Goal: Task Accomplishment & Management: Complete application form

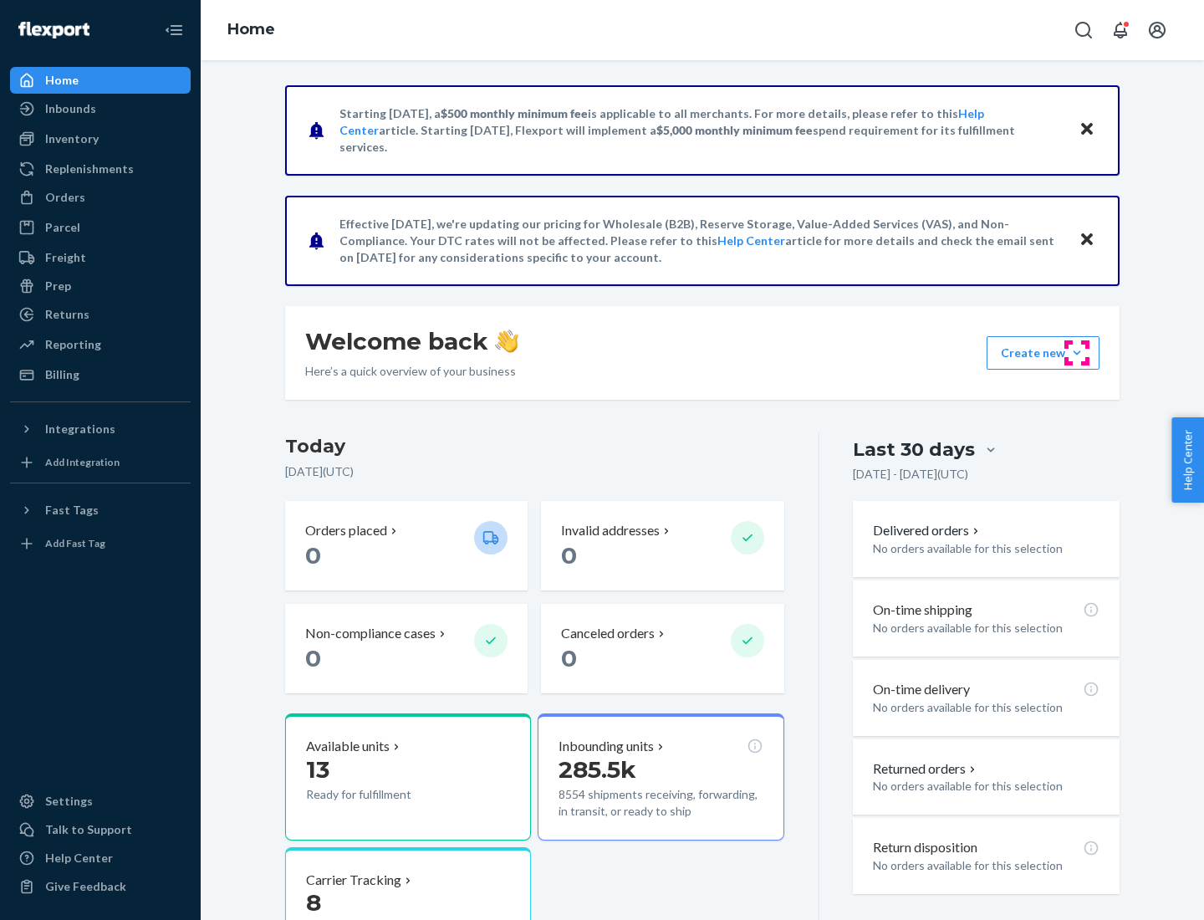
click at [1077, 353] on button "Create new Create new inbound Create new order Create new product" at bounding box center [1043, 352] width 113 height 33
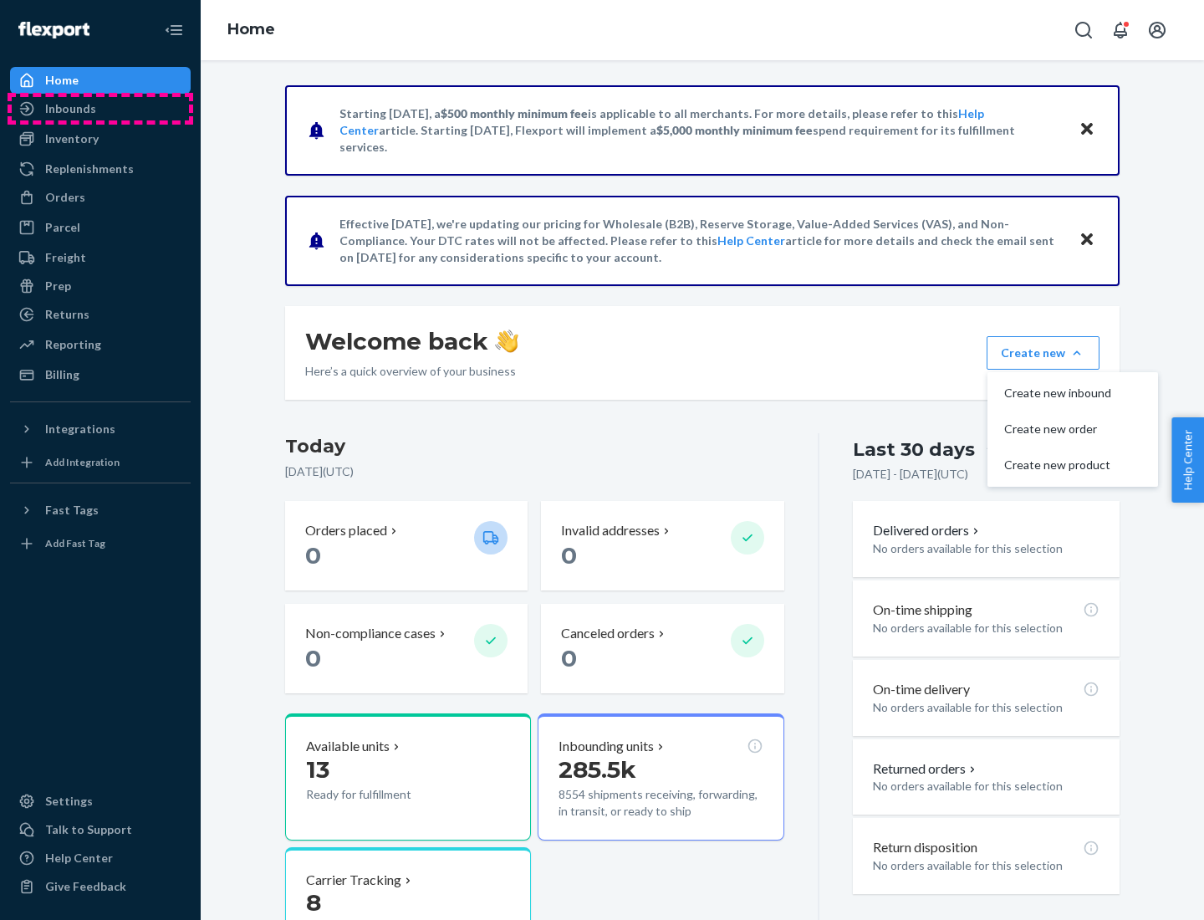
click at [100, 109] on div "Inbounds" at bounding box center [100, 108] width 177 height 23
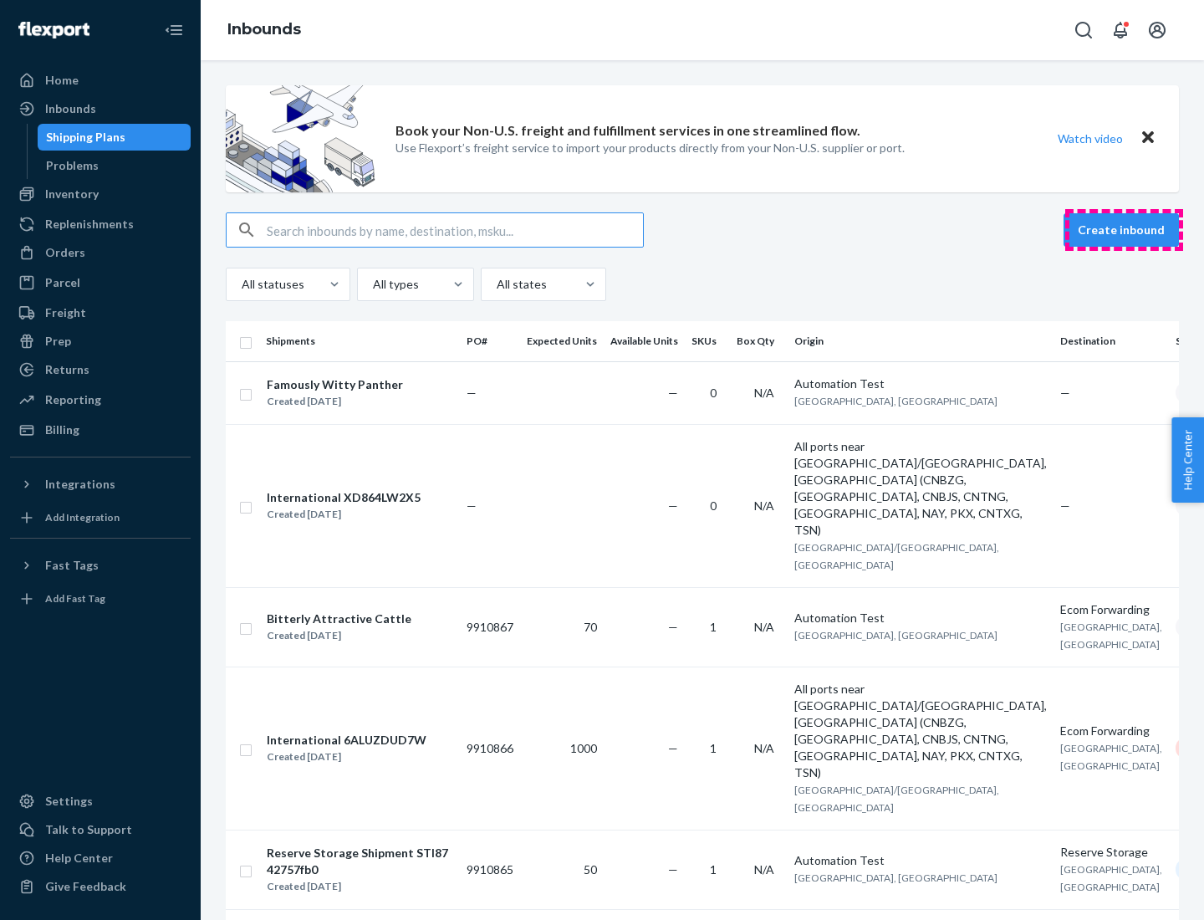
click at [1124, 230] on button "Create inbound" at bounding box center [1120, 229] width 115 height 33
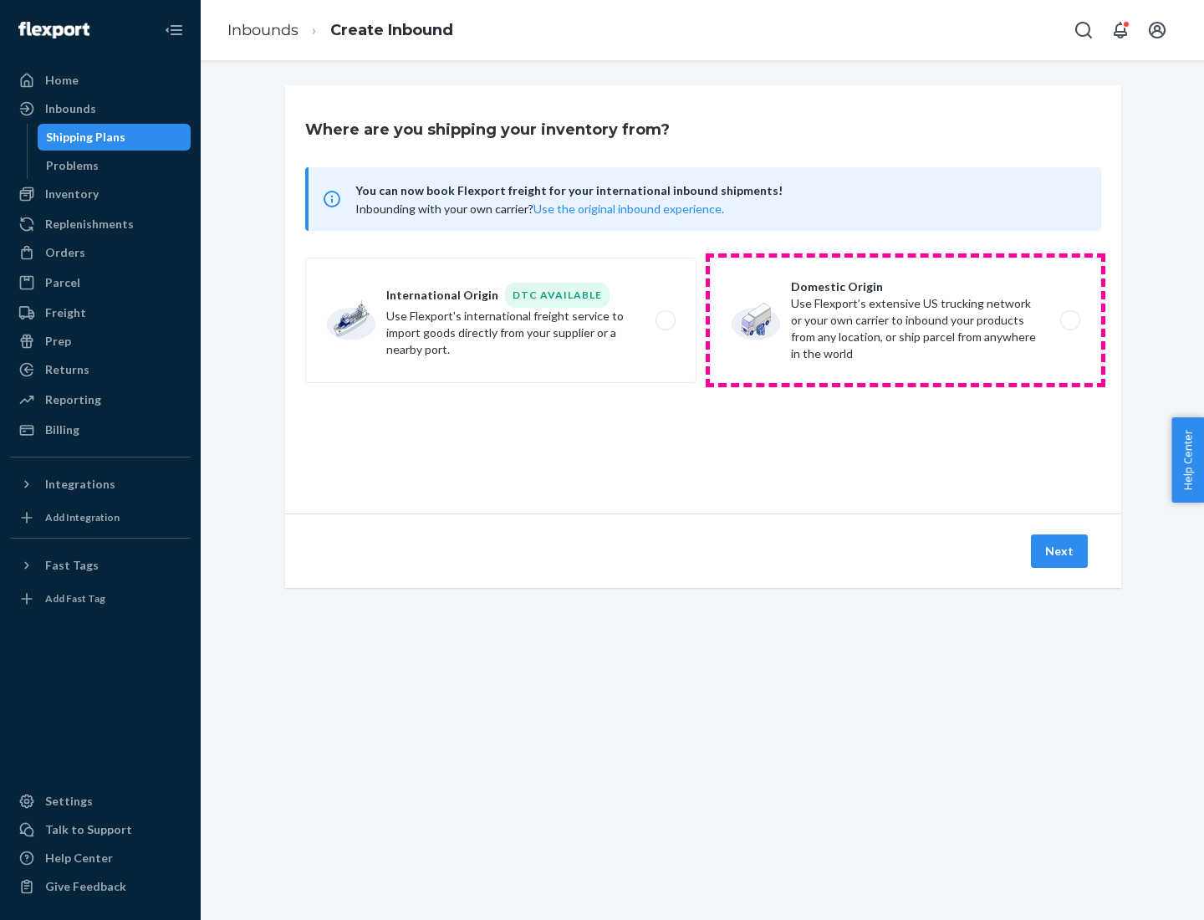
click at [905, 320] on label "Domestic Origin Use Flexport’s extensive US trucking network or your own carrie…" at bounding box center [905, 320] width 391 height 125
click at [1069, 320] on input "Domestic Origin Use Flexport’s extensive US trucking network or your own carrie…" at bounding box center [1074, 320] width 11 height 11
radio input "true"
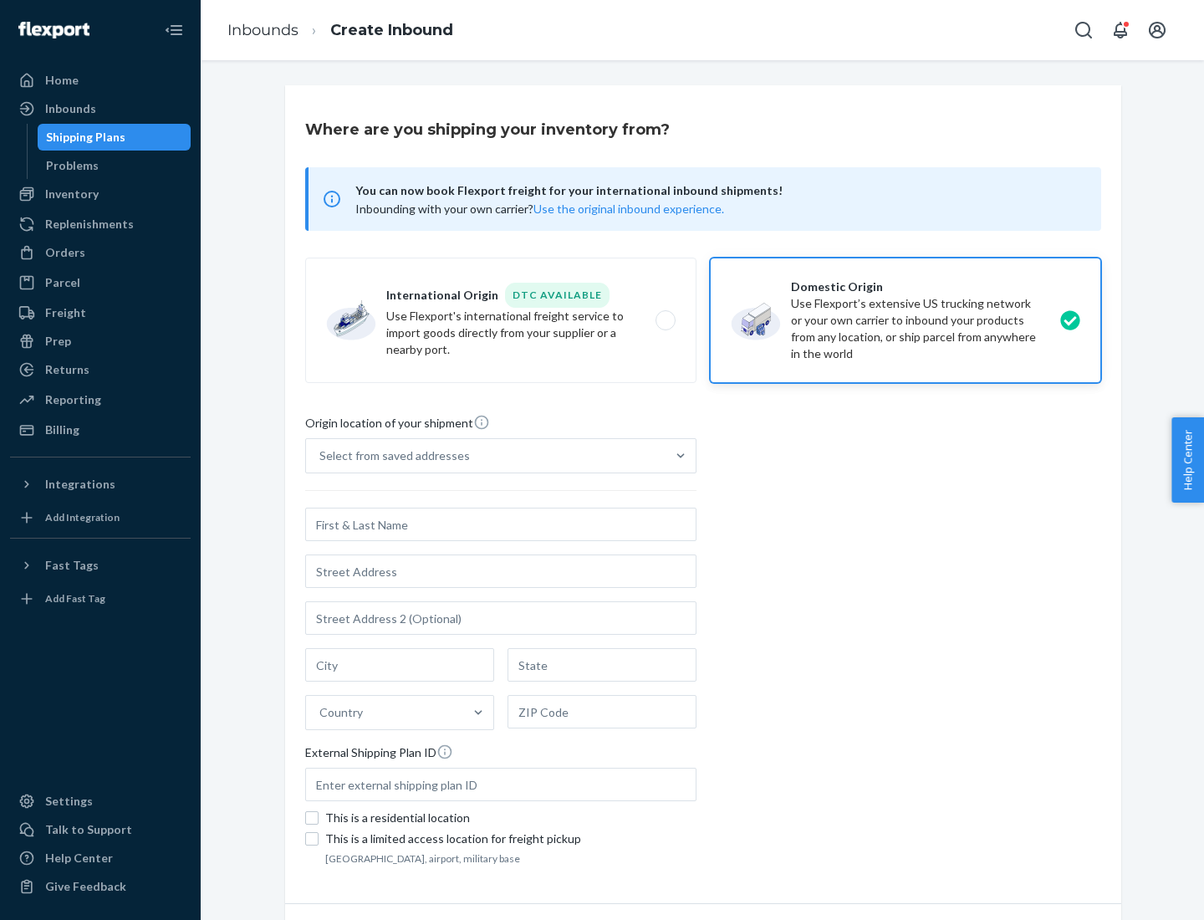
click at [390, 456] on div "Select from saved addresses" at bounding box center [394, 455] width 150 height 17
click at [321, 456] on input "Select from saved addresses" at bounding box center [320, 455] width 2 height 17
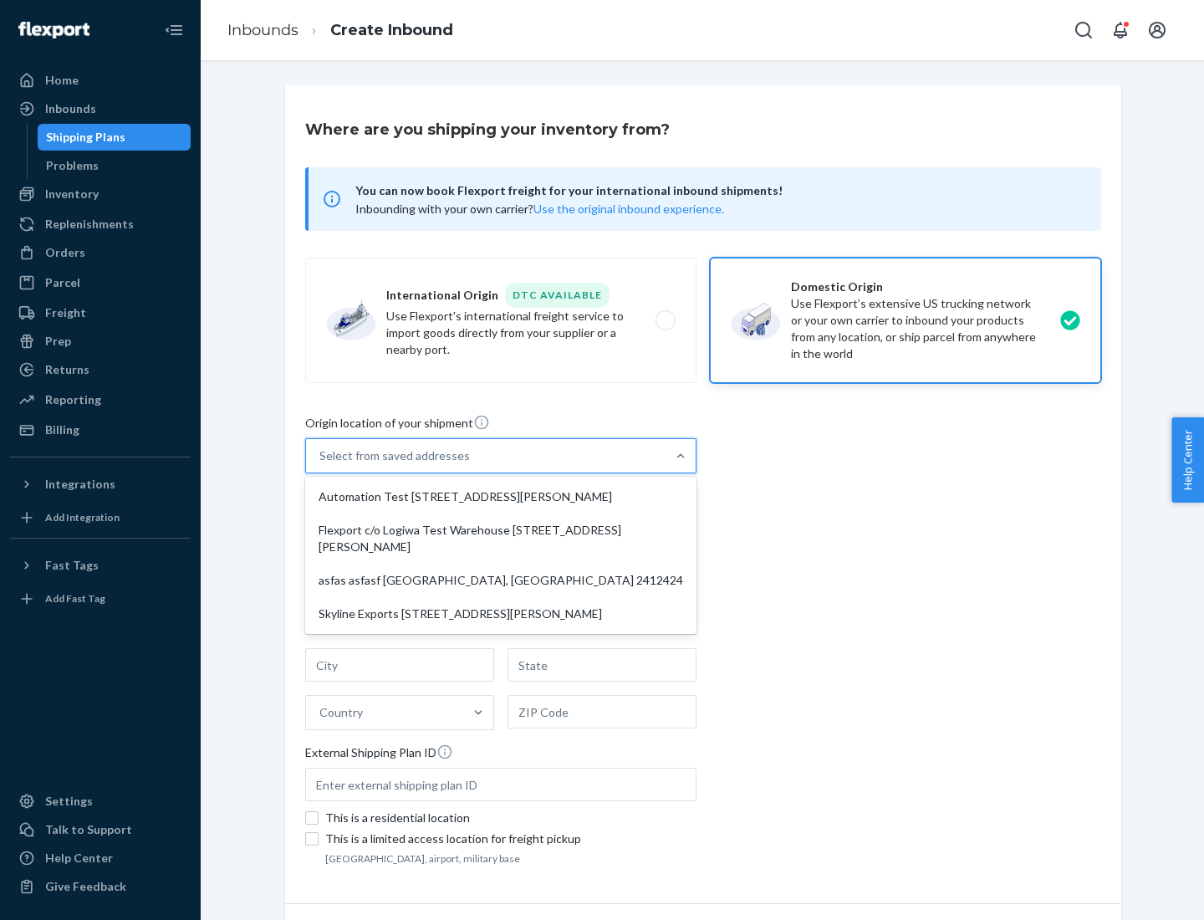
scroll to position [7, 0]
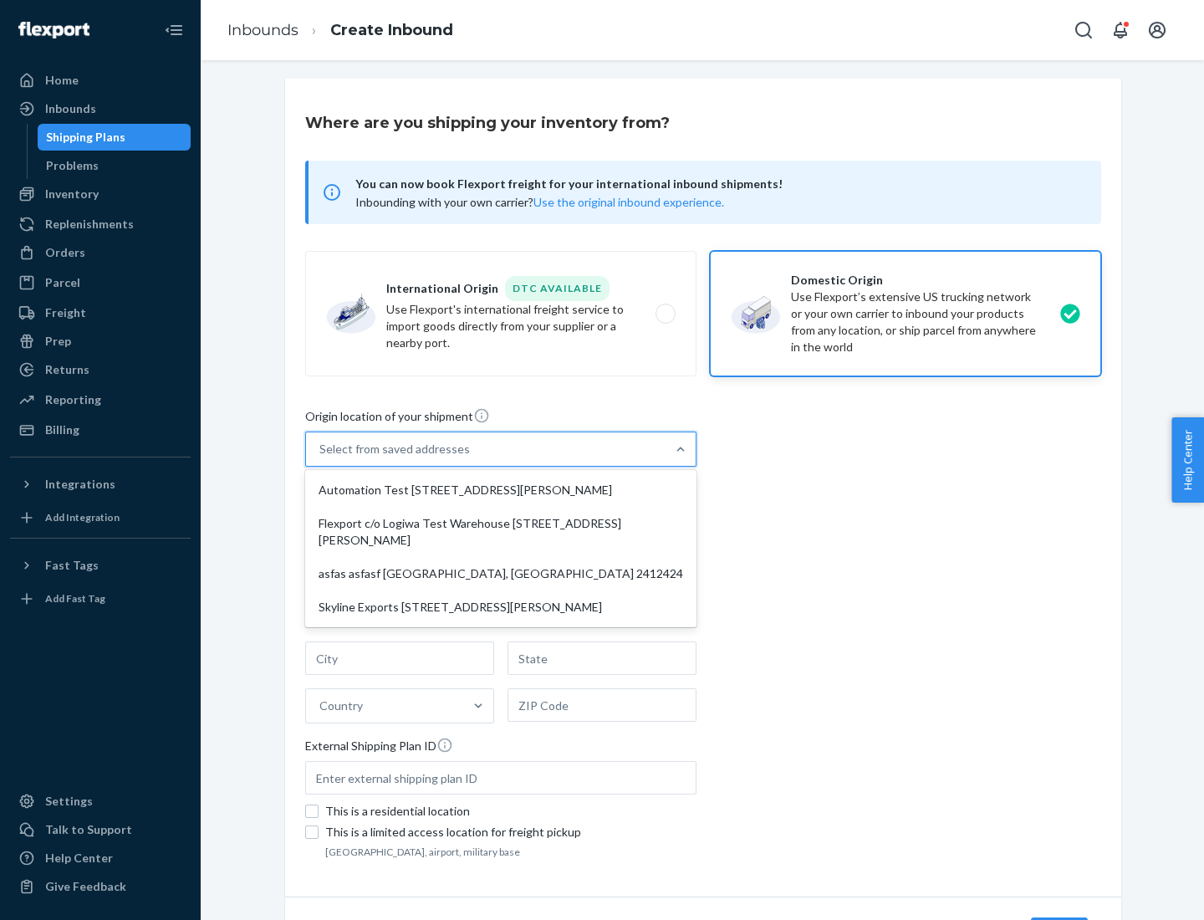
click at [501, 490] on div "Automation Test [STREET_ADDRESS][PERSON_NAME]" at bounding box center [500, 489] width 385 height 33
click at [321, 457] on input "option Automation Test [STREET_ADDRESS][PERSON_NAME] focused, 1 of 4. 4 results…" at bounding box center [320, 449] width 2 height 17
type input "Automation Test"
type input "9th Floor"
type input "[GEOGRAPHIC_DATA]"
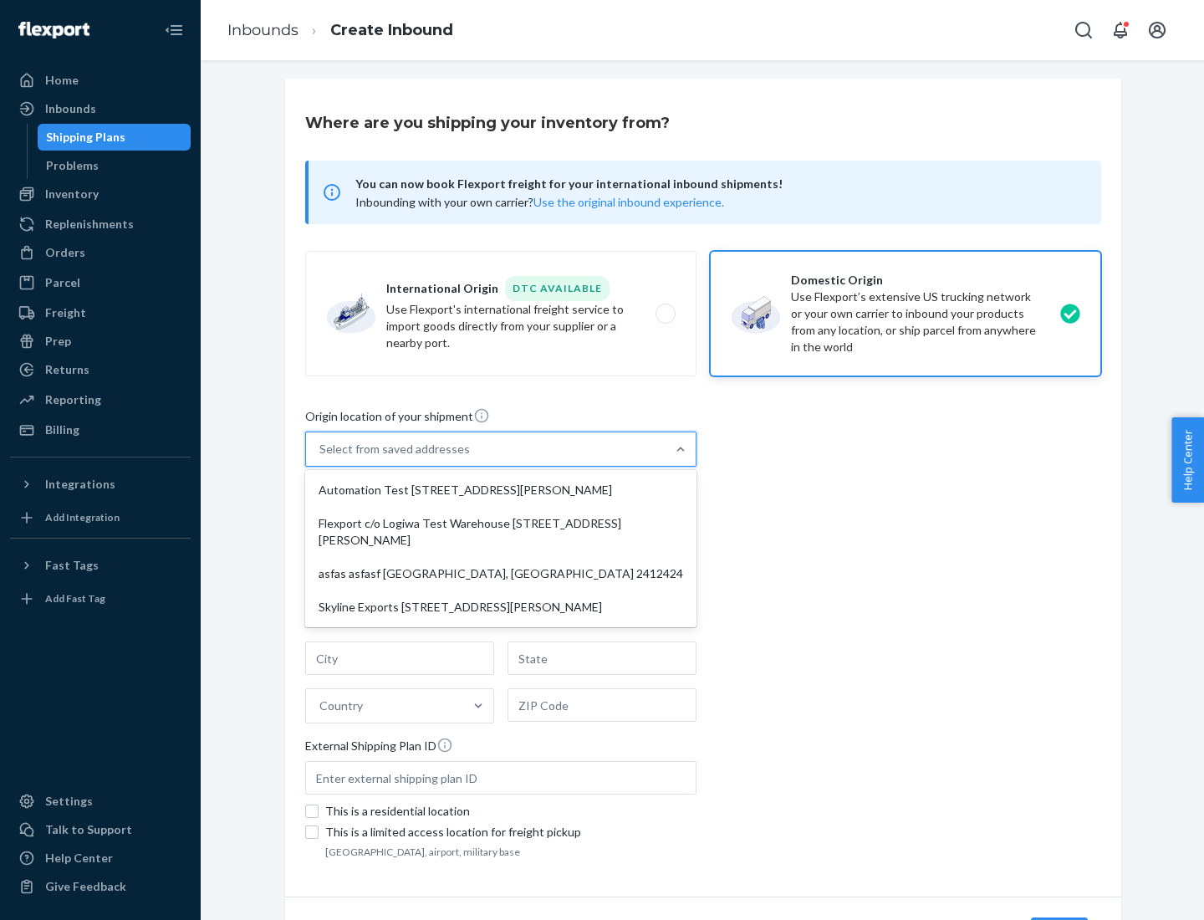
type input "CA"
type input "94104"
type input "[STREET_ADDRESS][PERSON_NAME]"
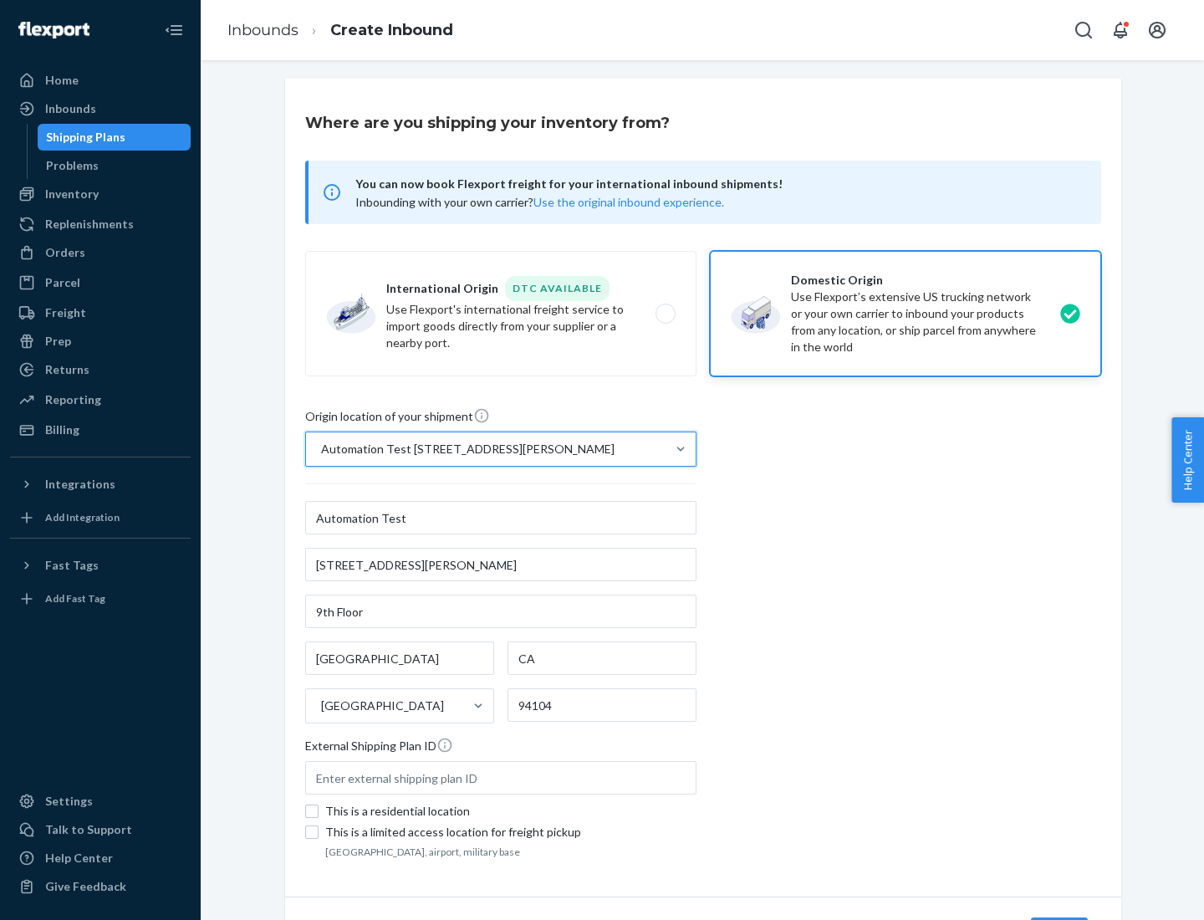
scroll to position [98, 0]
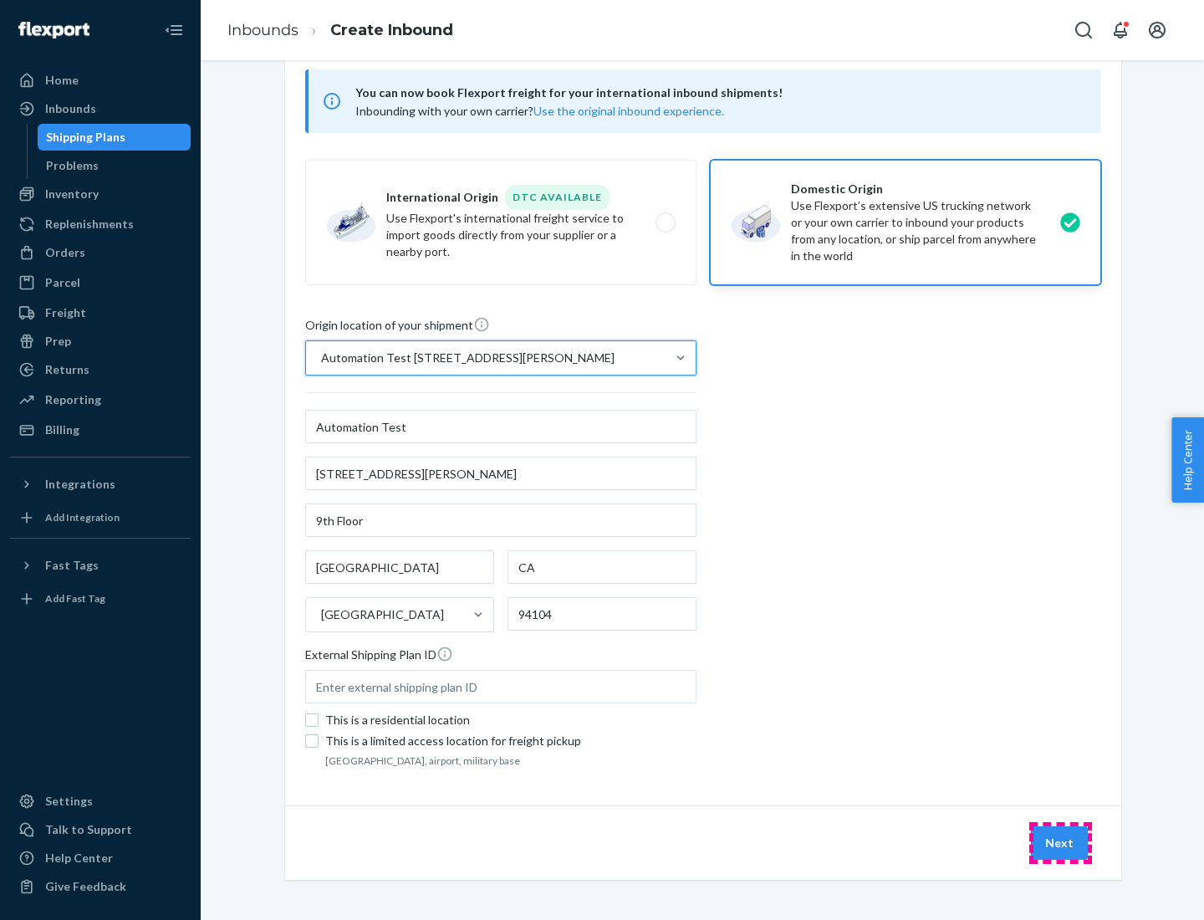
click at [1060, 843] on button "Next" at bounding box center [1059, 842] width 57 height 33
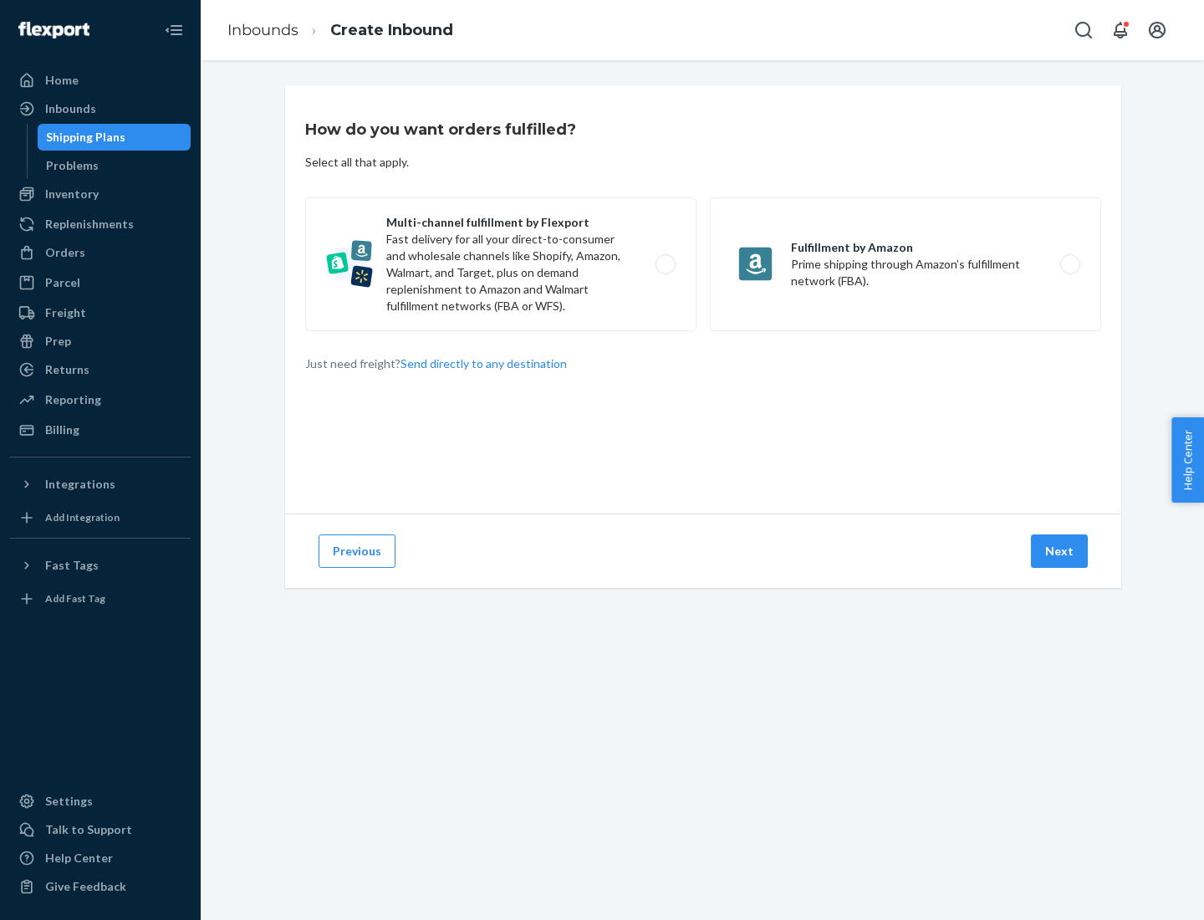
click at [501, 264] on label "Multi-channel fulfillment by Flexport Fast delivery for all your direct-to-cons…" at bounding box center [500, 264] width 391 height 134
click at [665, 264] on input "Multi-channel fulfillment by Flexport Fast delivery for all your direct-to-cons…" at bounding box center [670, 264] width 11 height 11
radio input "true"
click at [1060, 551] on button "Next" at bounding box center [1059, 550] width 57 height 33
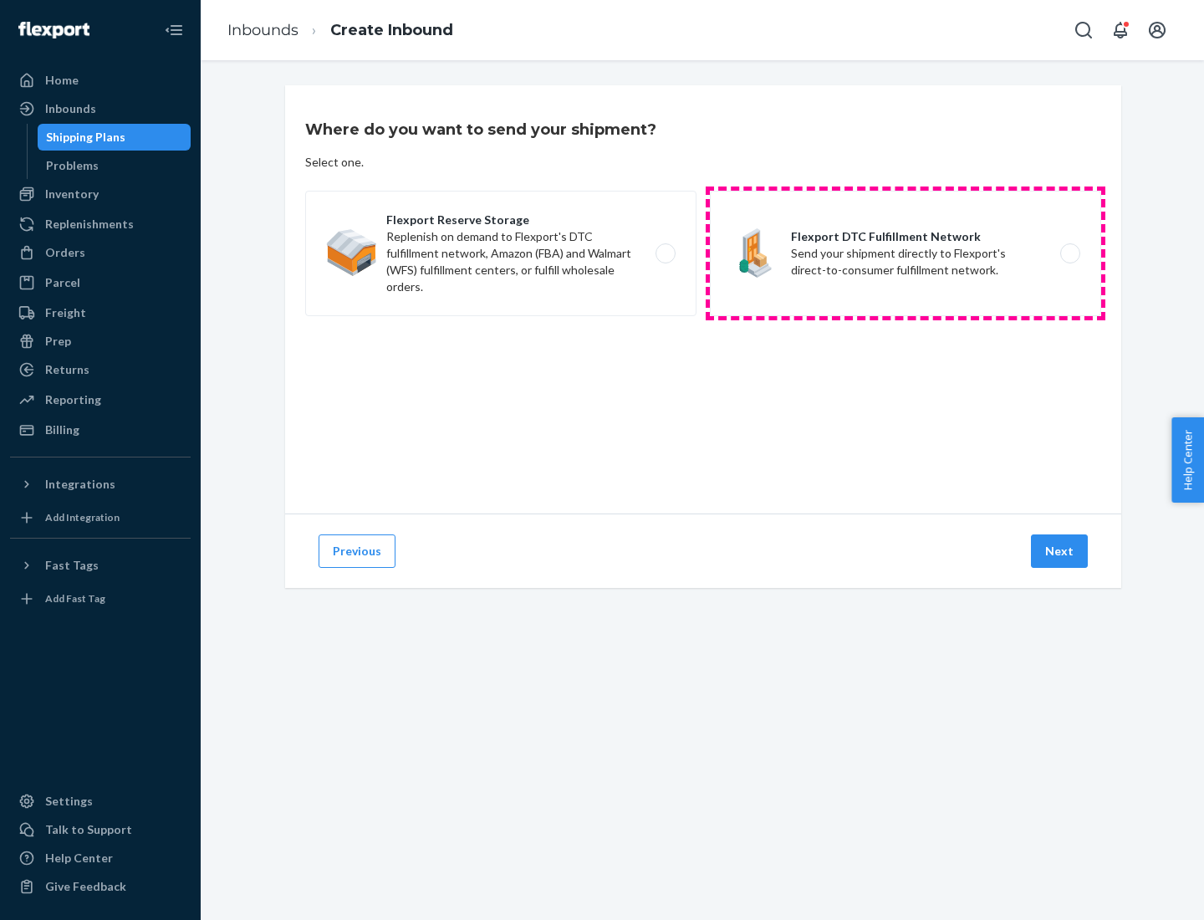
click at [905, 253] on label "Flexport DTC Fulfillment Network Send your shipment directly to Flexport's dire…" at bounding box center [905, 253] width 391 height 125
click at [1069, 253] on input "Flexport DTC Fulfillment Network Send your shipment directly to Flexport's dire…" at bounding box center [1074, 253] width 11 height 11
radio input "true"
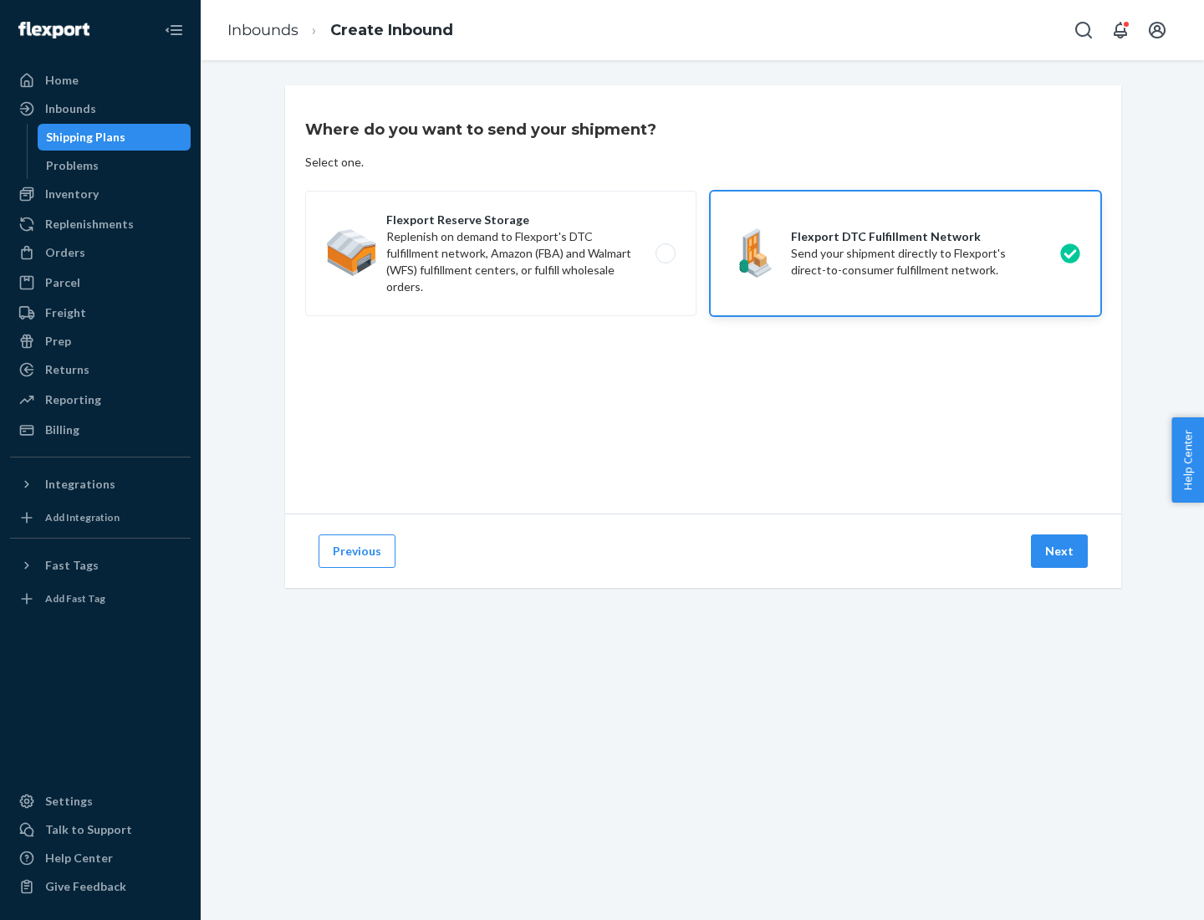
click at [1060, 551] on button "Next" at bounding box center [1059, 550] width 57 height 33
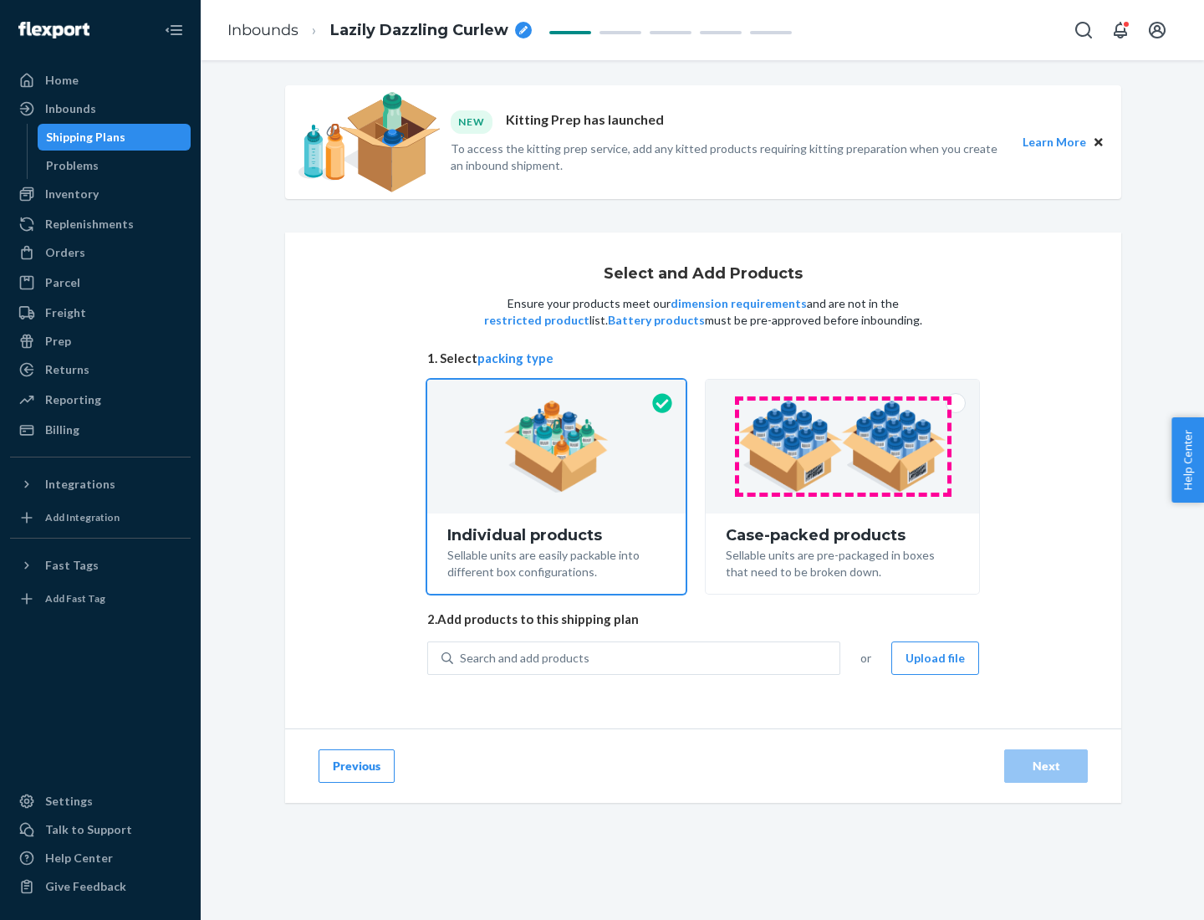
click at [843, 446] on img at bounding box center [842, 446] width 208 height 92
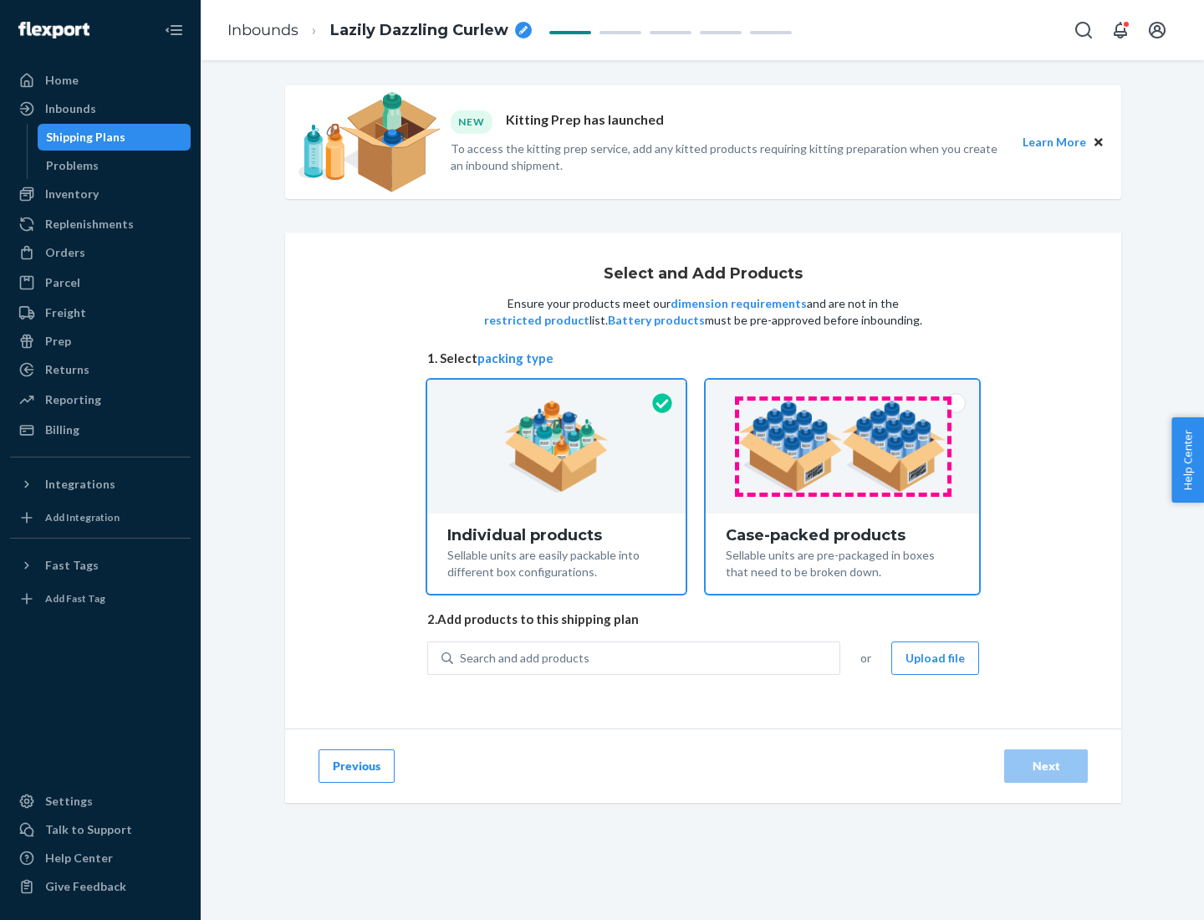
click at [843, 390] on input "Case-packed products Sellable units are pre-packaged in boxes that need to be b…" at bounding box center [842, 385] width 11 height 11
radio input "true"
radio input "false"
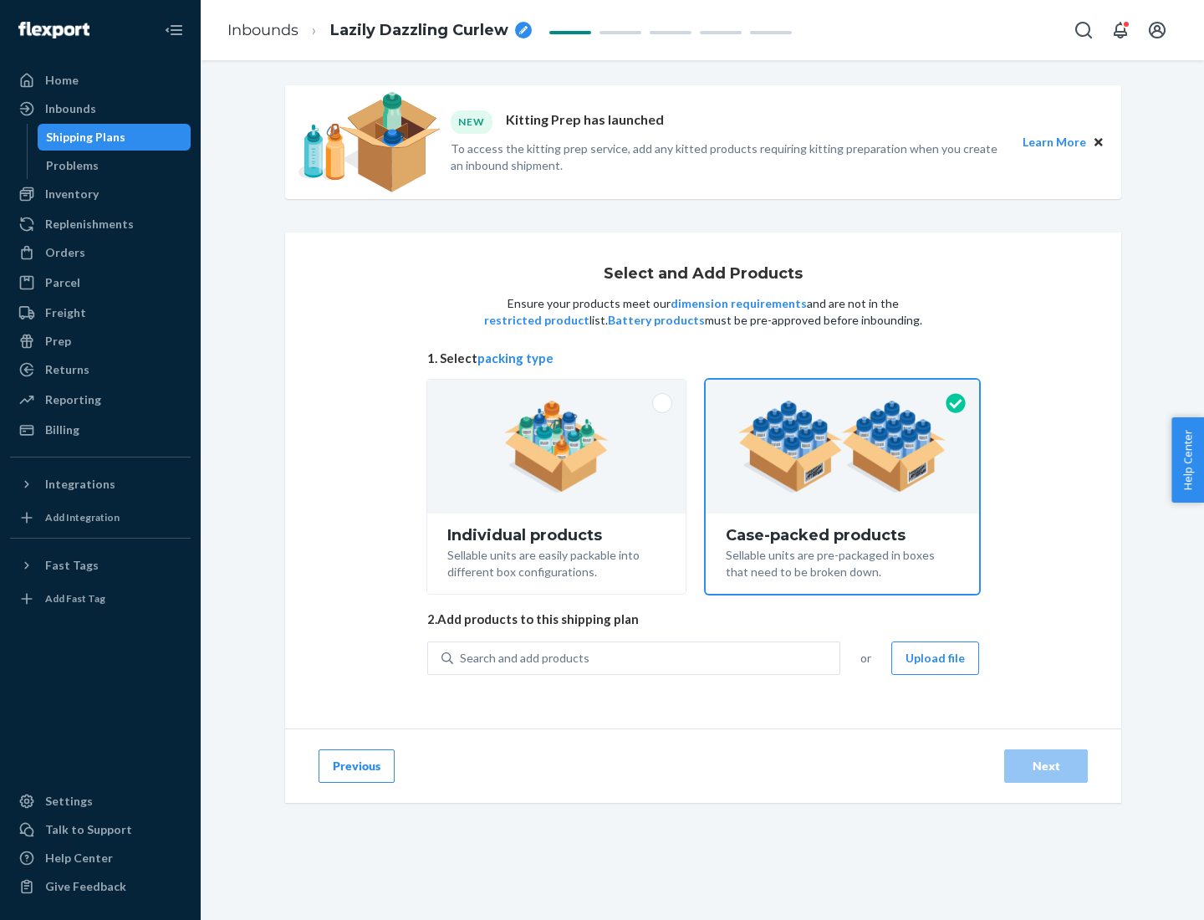
click at [647, 657] on div "Search and add products" at bounding box center [646, 658] width 386 height 30
click at [461, 657] on input "Search and add products" at bounding box center [461, 658] width 2 height 17
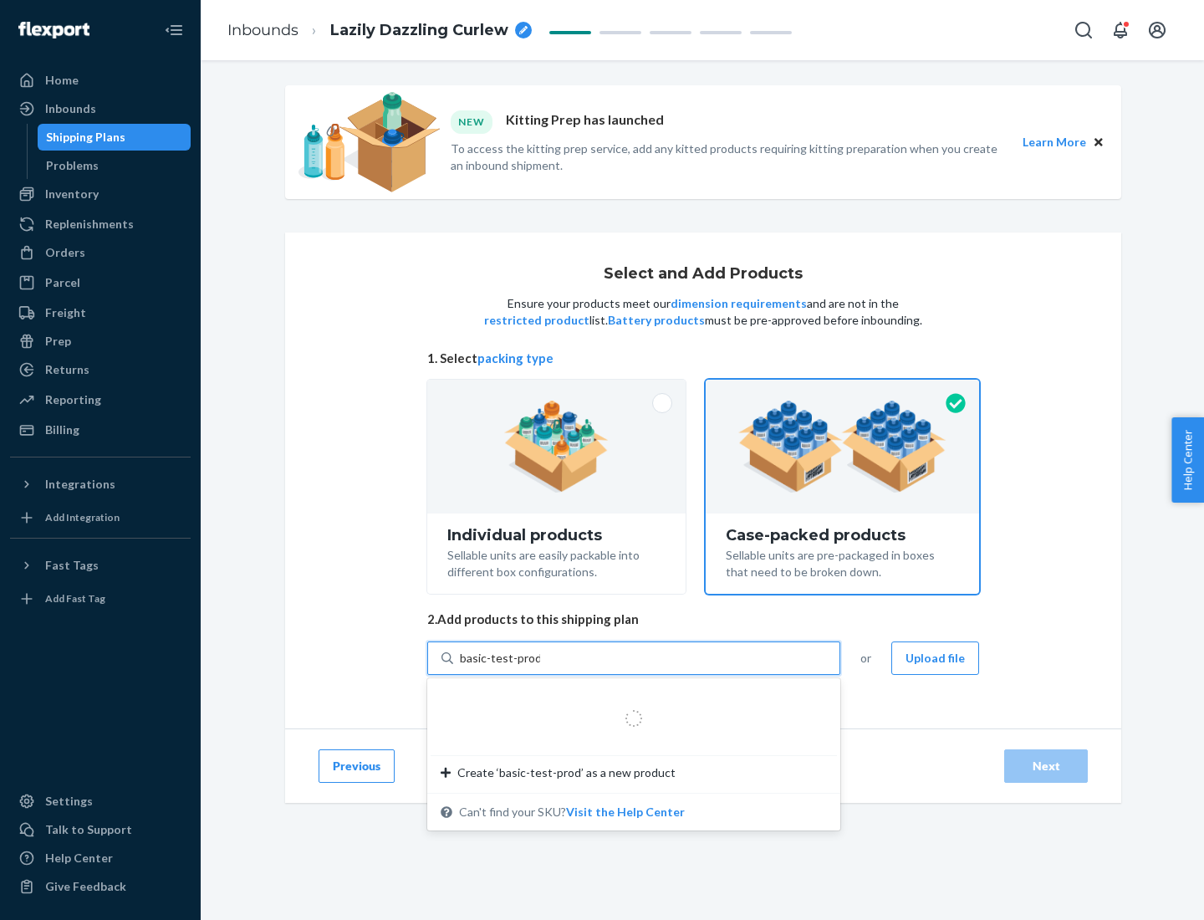
type input "basic-test-product-1"
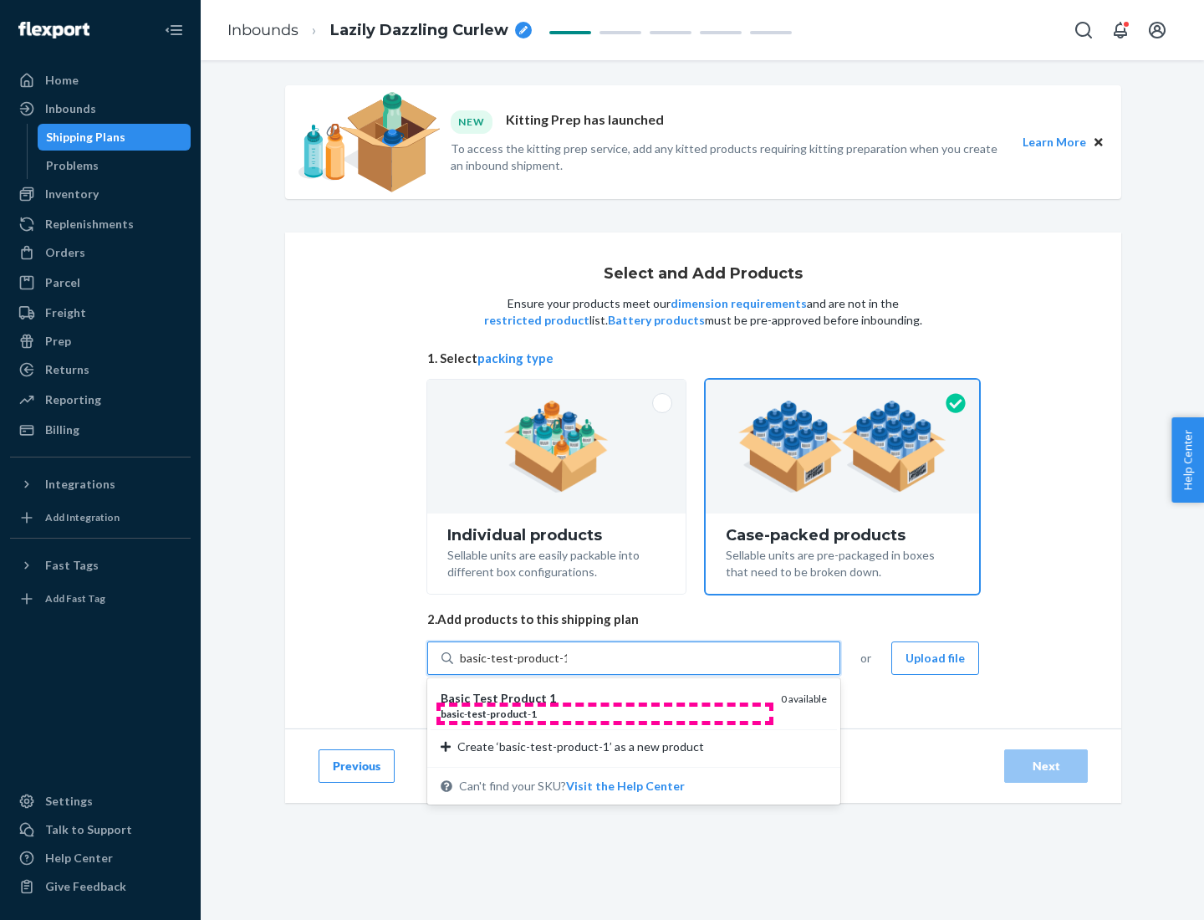
click at [604, 713] on div "basic - test - product - 1" at bounding box center [604, 713] width 327 height 14
click at [567, 666] on input "basic-test-product-1" at bounding box center [513, 658] width 107 height 17
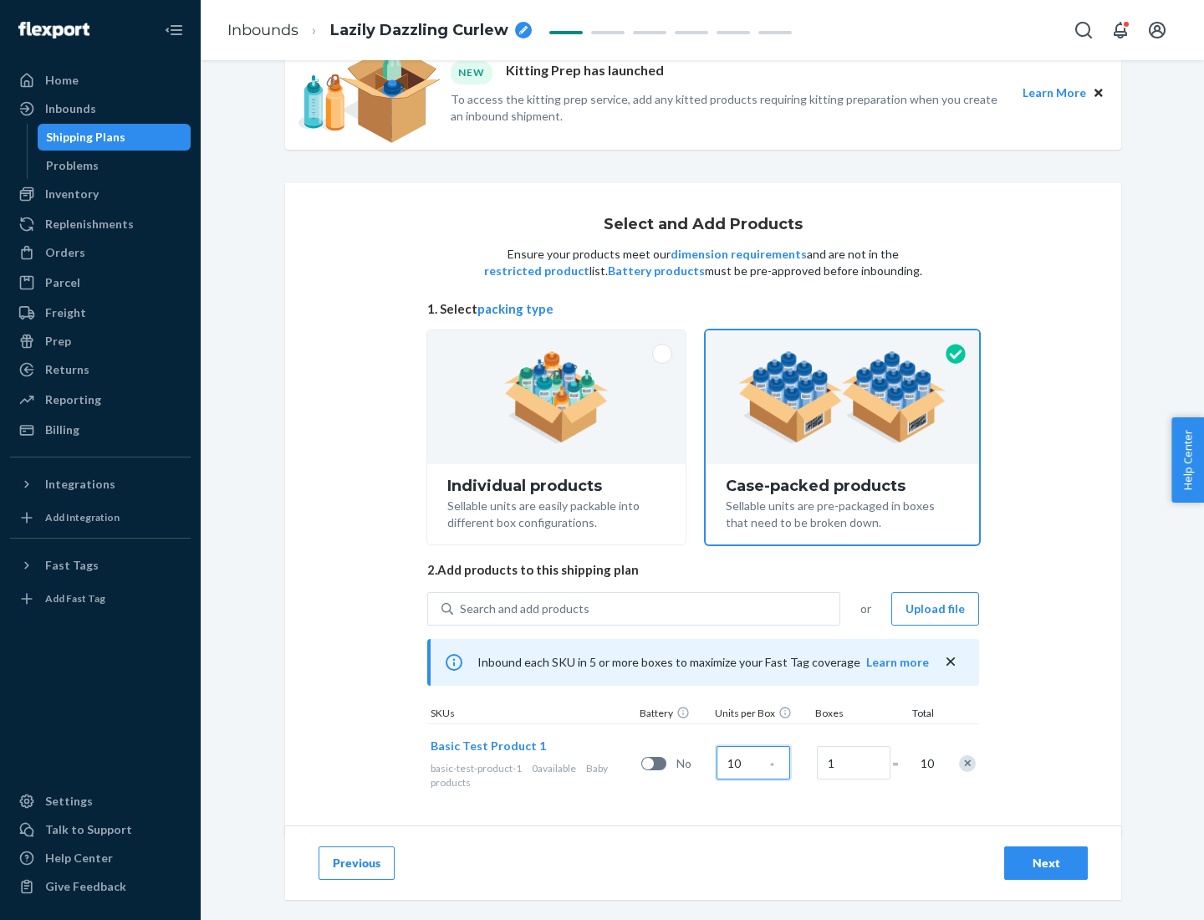
scroll to position [60, 0]
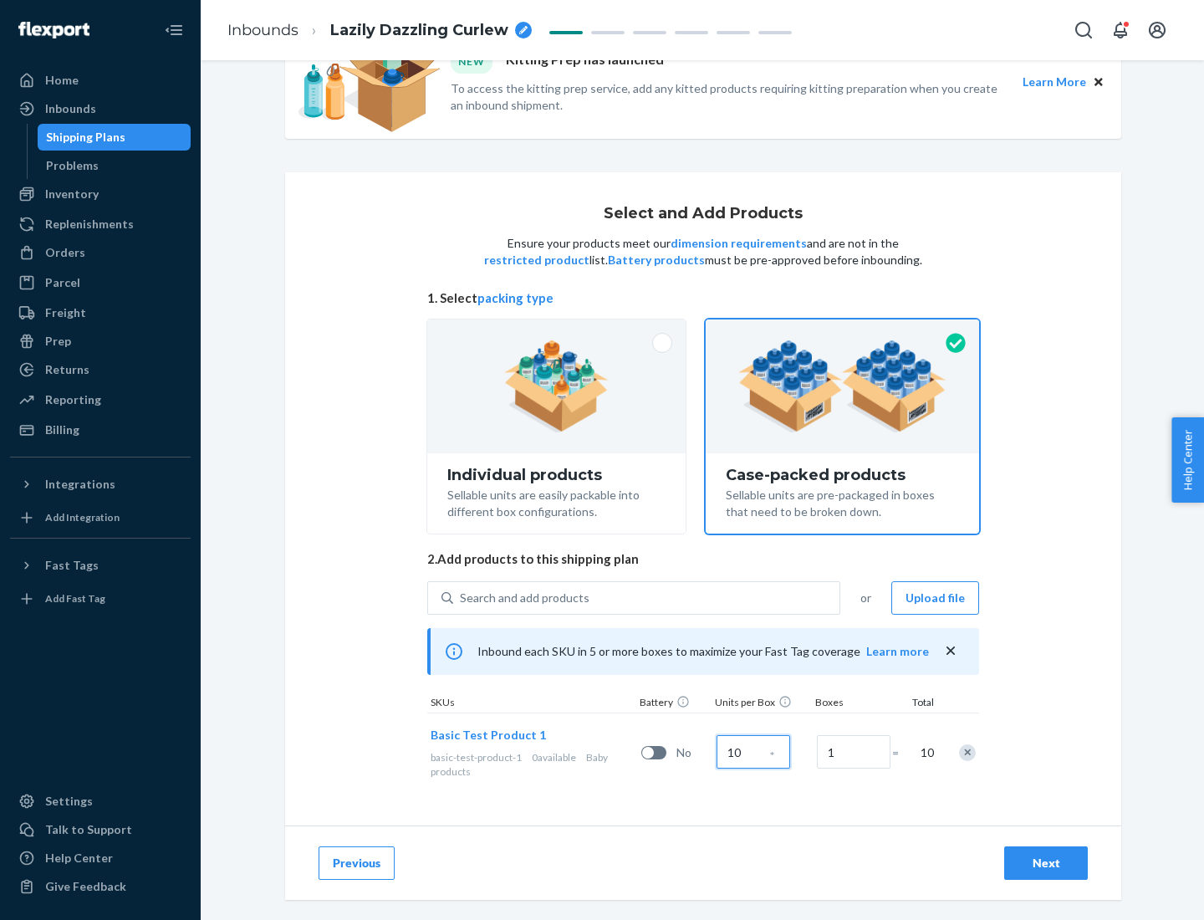
type input "10"
type input "7"
click at [1046, 863] on div "Next" at bounding box center [1045, 862] width 55 height 17
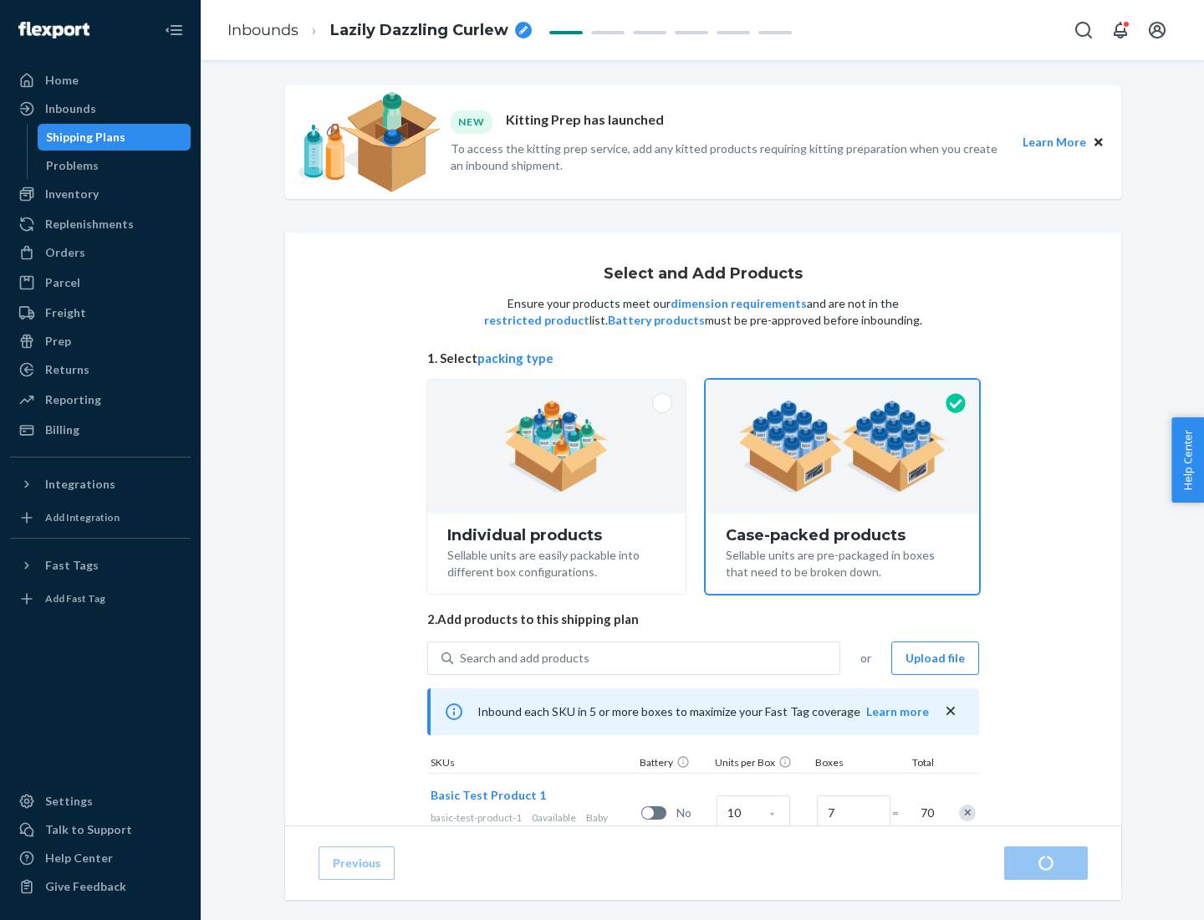
radio input "true"
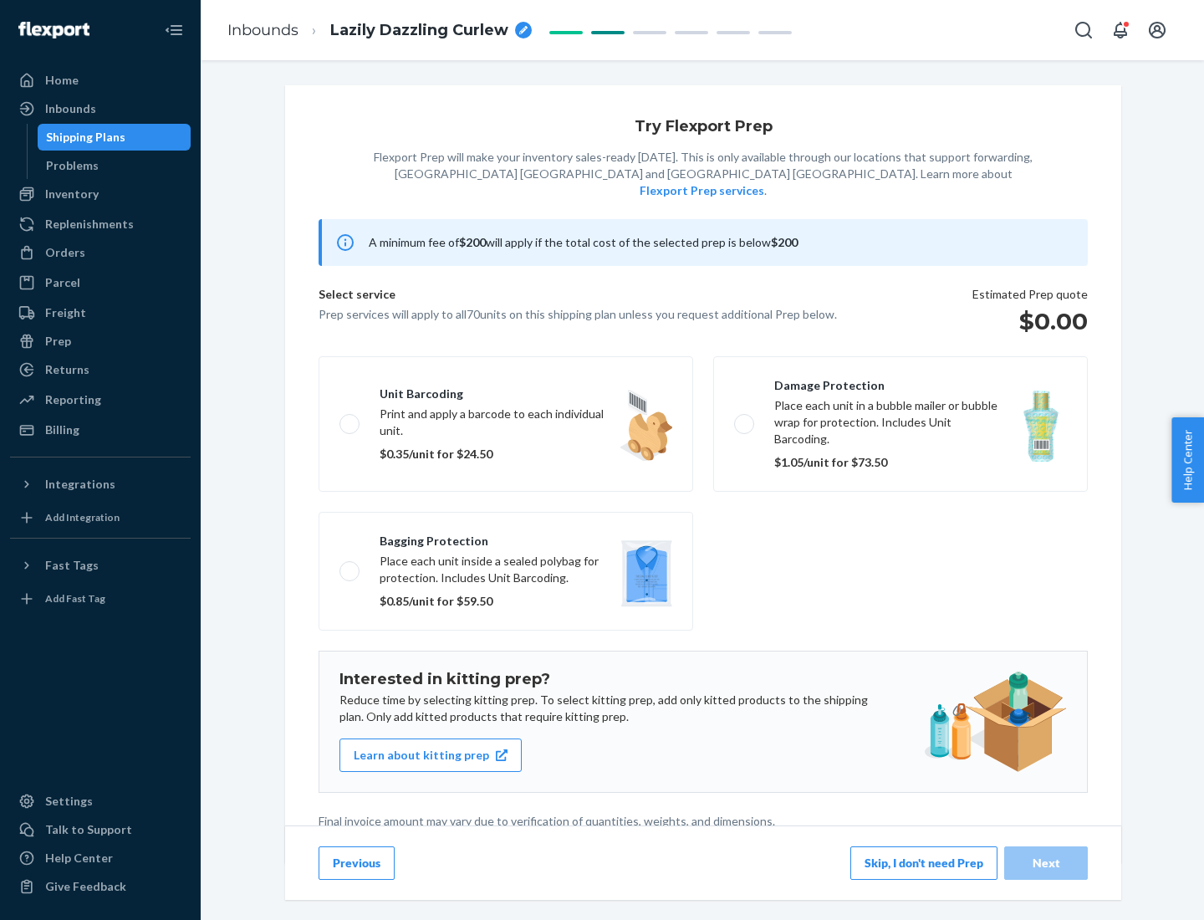
scroll to position [4, 0]
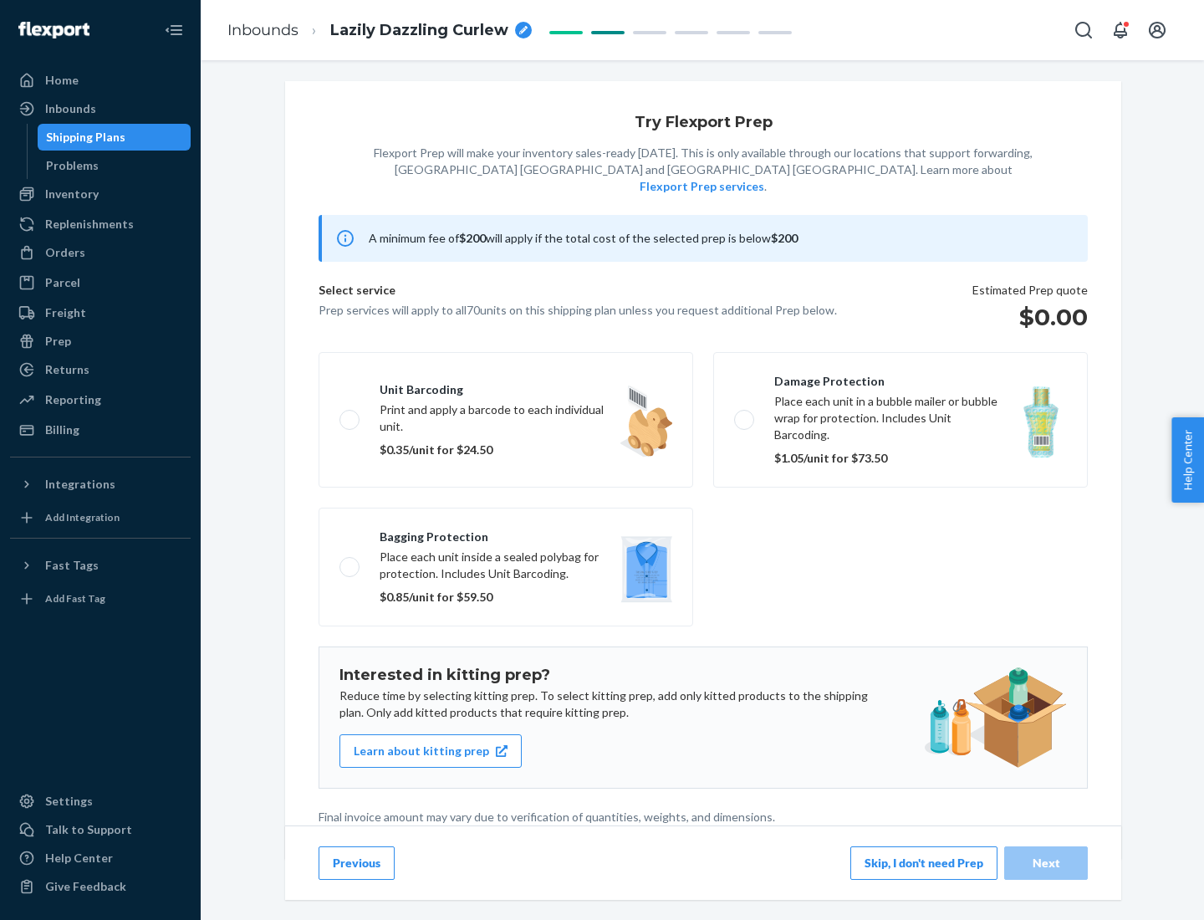
click at [506, 533] on label "Bagging protection Place each unit inside a sealed polybag for protection. Incl…" at bounding box center [506, 566] width 375 height 119
click at [350, 561] on input "Bagging protection Place each unit inside a sealed polybag for protection. Incl…" at bounding box center [344, 566] width 11 height 11
checkbox input "true"
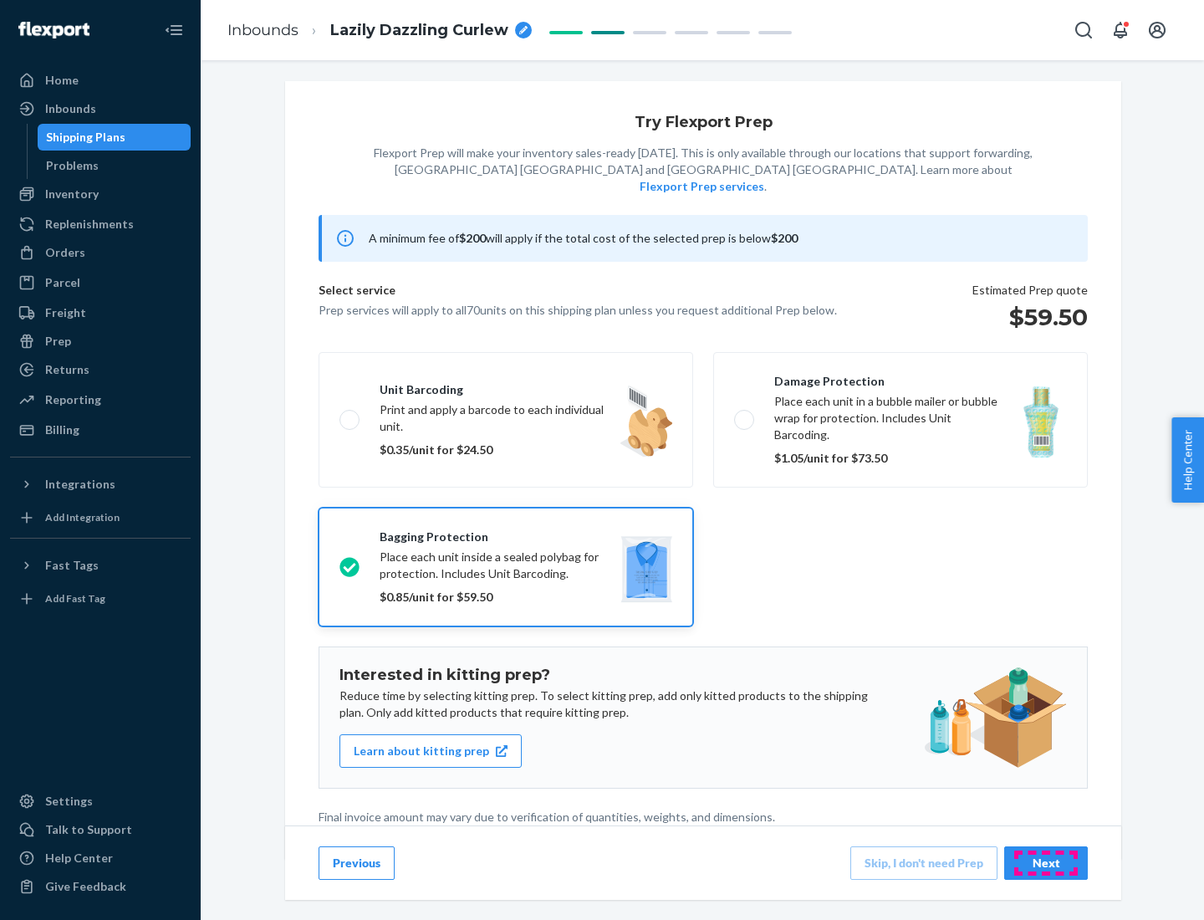
click at [1046, 862] on div "Next" at bounding box center [1045, 862] width 55 height 17
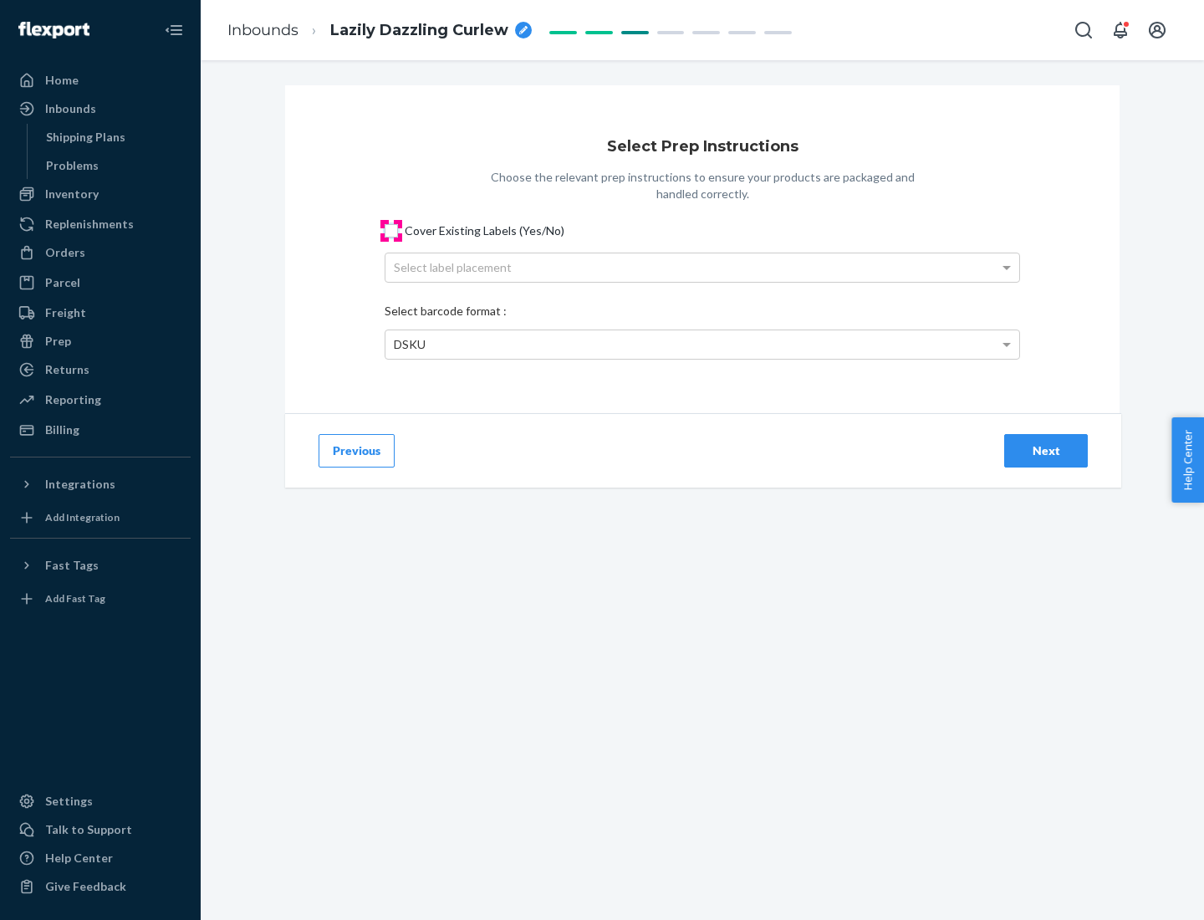
click at [391, 230] on input "Cover Existing Labels (Yes/No)" at bounding box center [391, 230] width 13 height 13
checkbox input "true"
click at [702, 267] on div "Select label placement" at bounding box center [702, 267] width 634 height 28
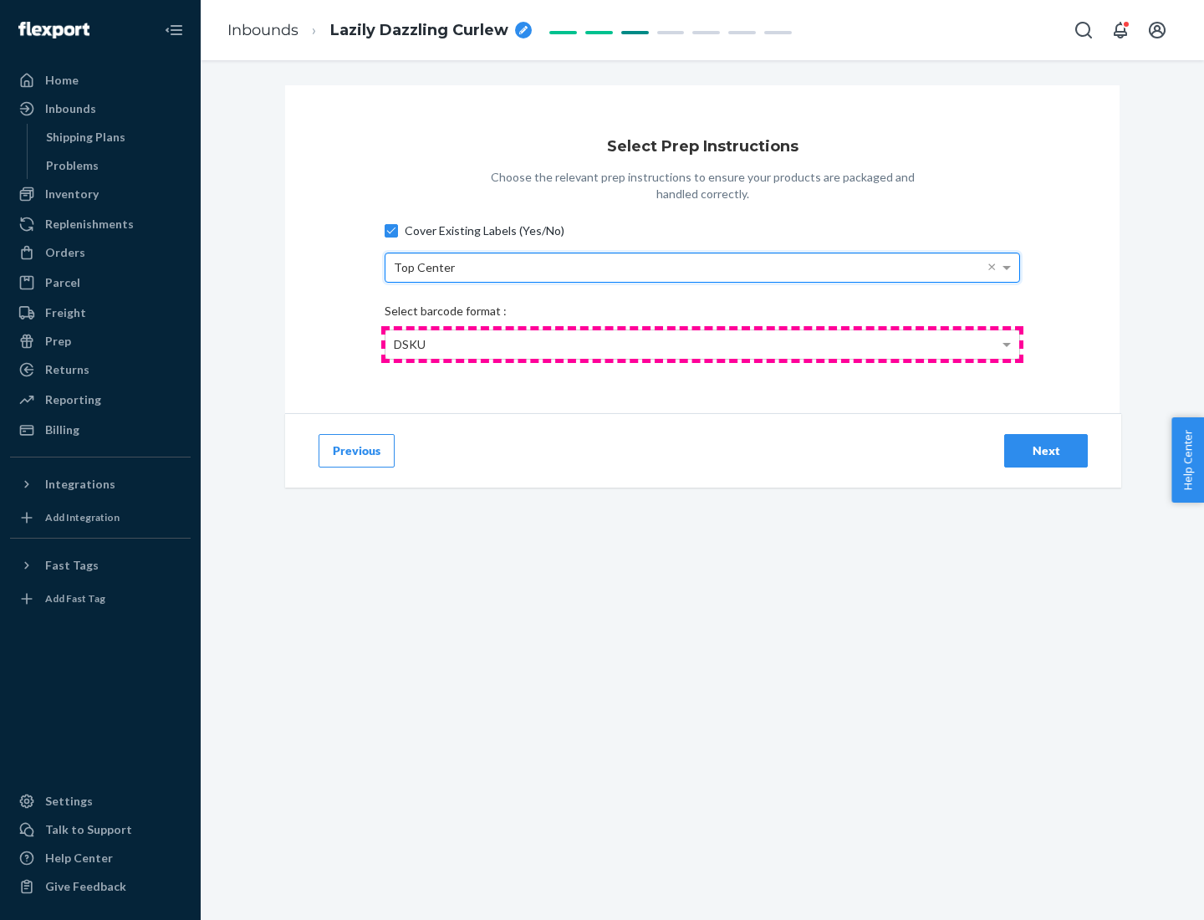
click at [702, 344] on div "DSKU" at bounding box center [702, 344] width 634 height 28
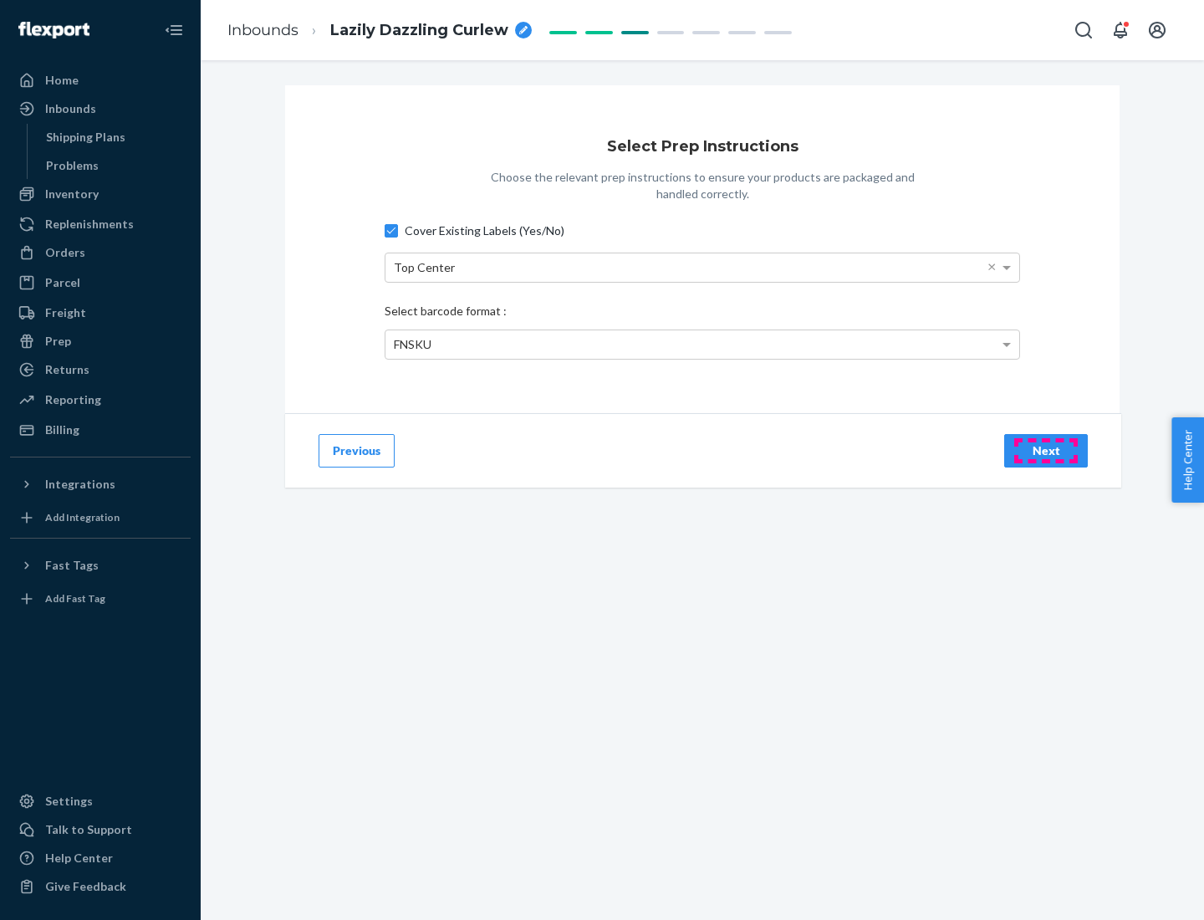
click at [1046, 450] on div "Next" at bounding box center [1045, 450] width 55 height 17
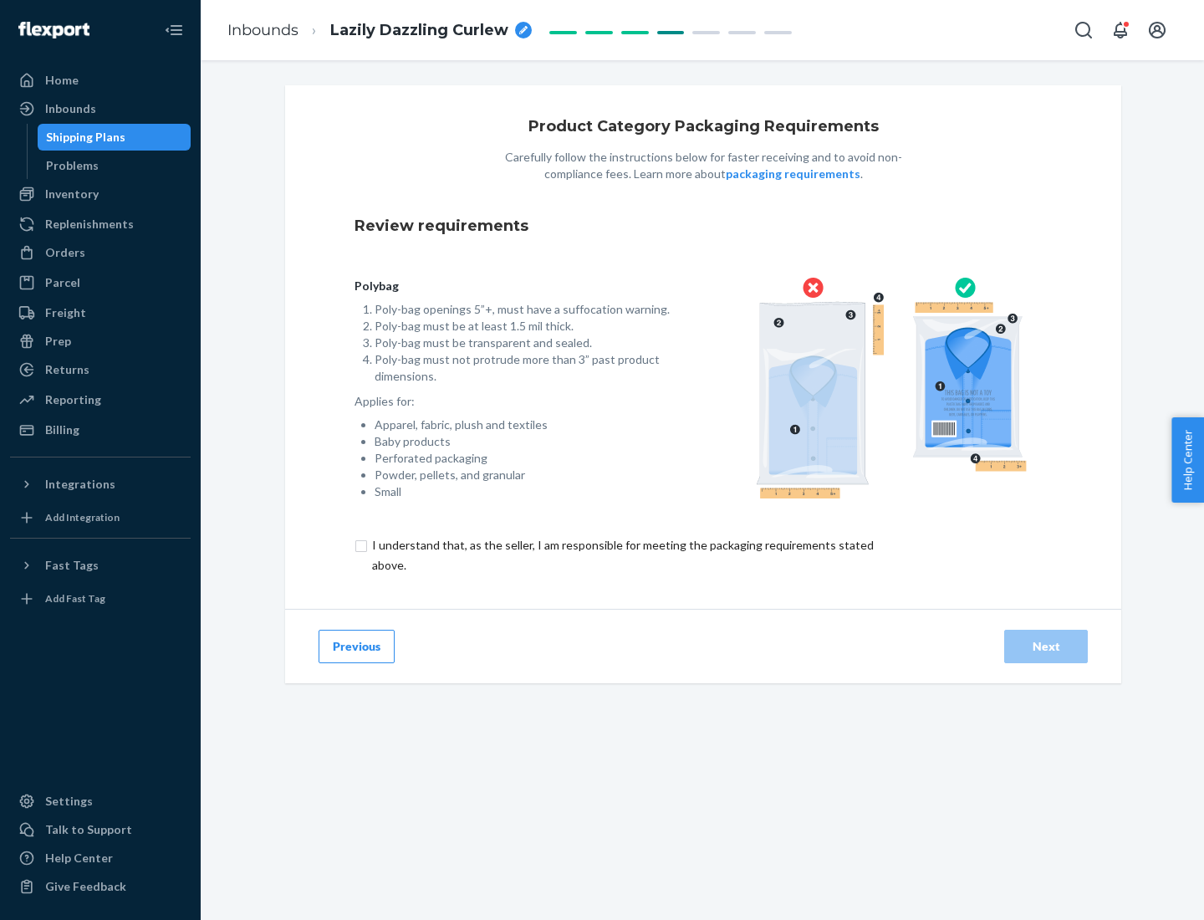
click at [621, 554] on input "checkbox" at bounding box center [632, 555] width 556 height 40
checkbox input "true"
click at [1046, 645] on div "Next" at bounding box center [1045, 646] width 55 height 17
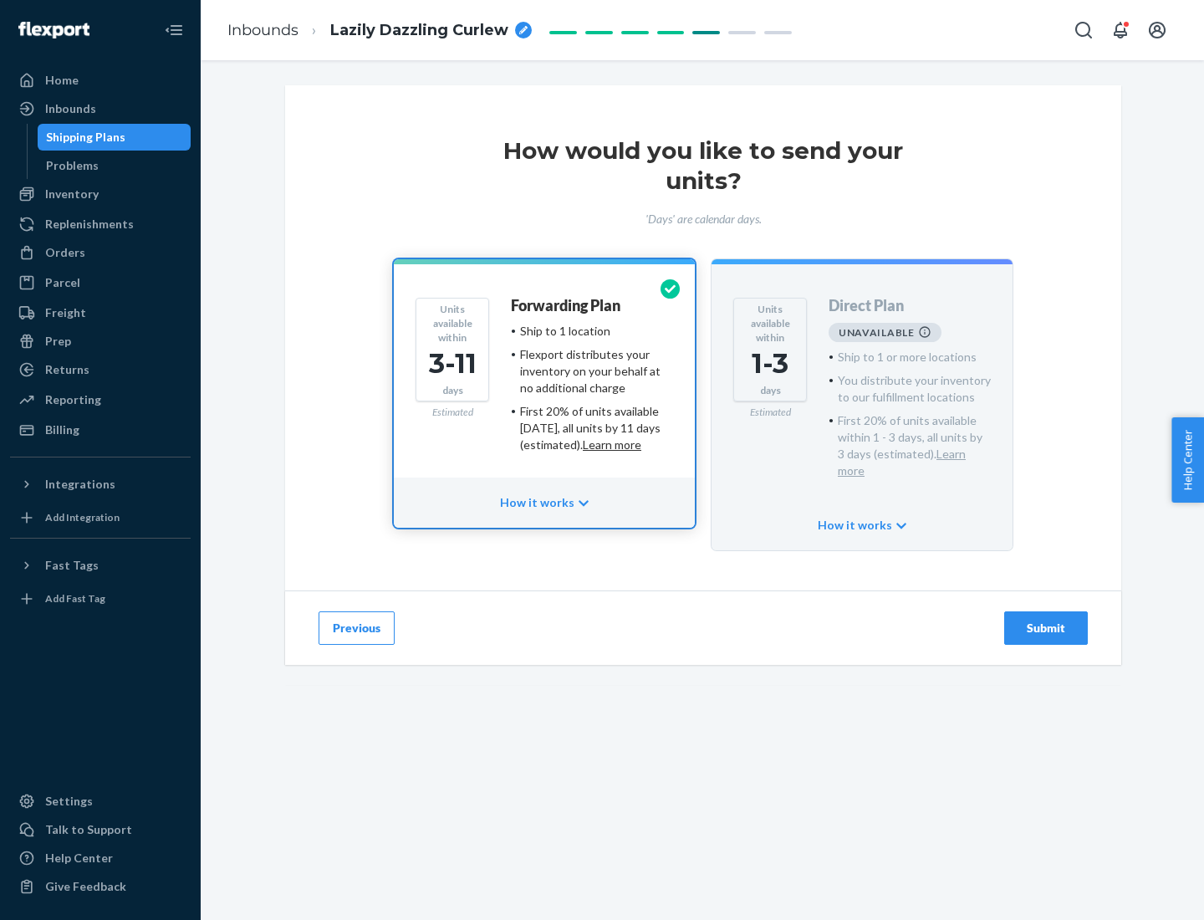
click at [567, 305] on h4 "Forwarding Plan" at bounding box center [566, 306] width 110 height 17
click at [1046, 620] on div "Submit" at bounding box center [1045, 628] width 55 height 17
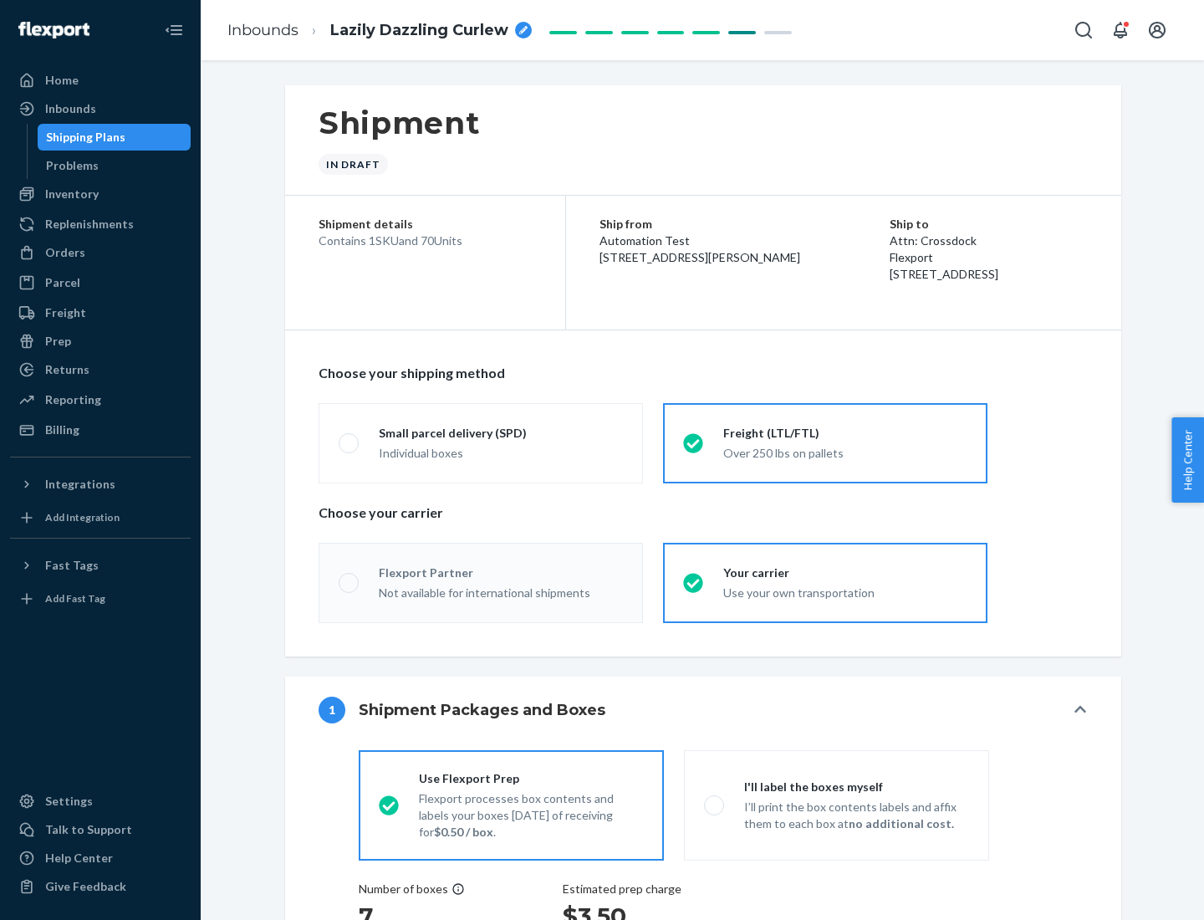
radio input "true"
radio input "false"
radio input "true"
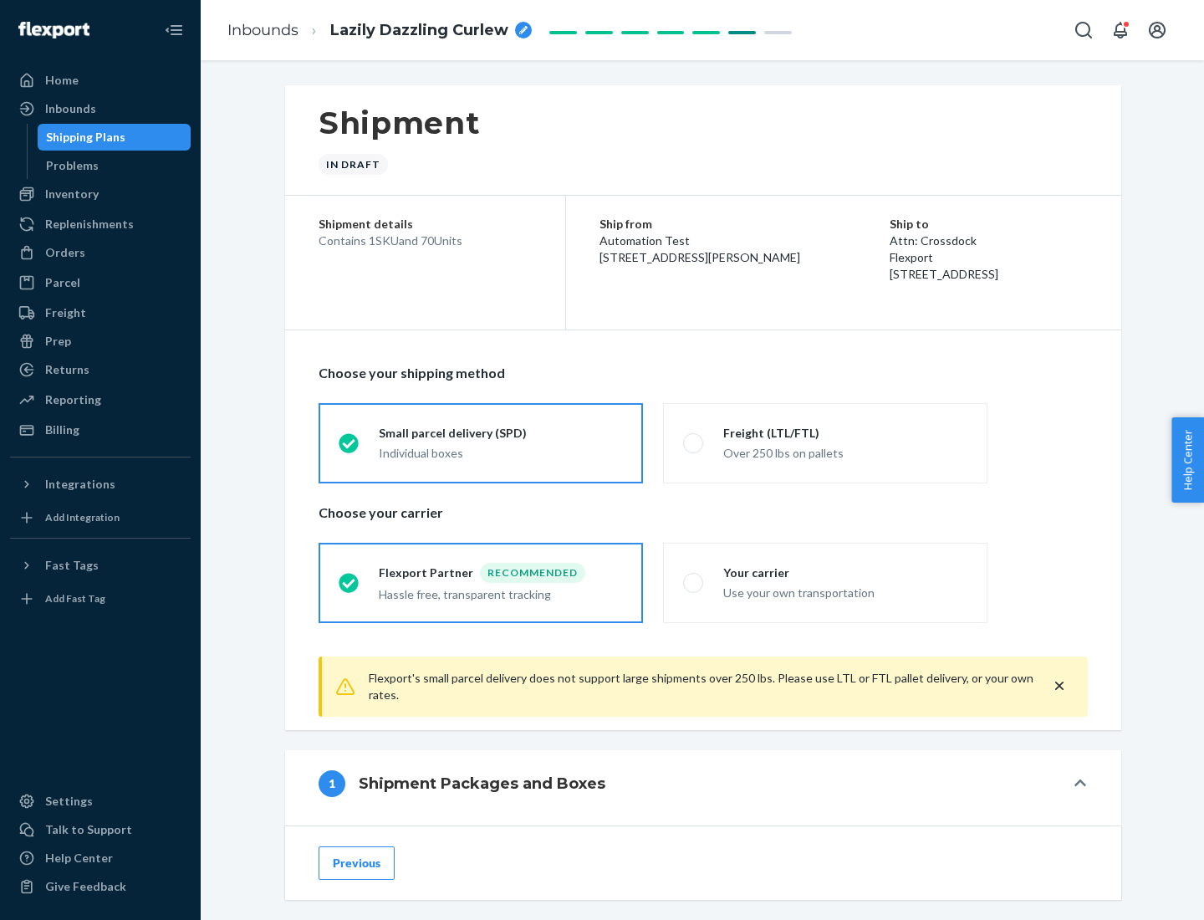
click at [501, 451] on div "Individual boxes" at bounding box center [501, 453] width 244 height 17
click at [349, 448] on input "Small parcel delivery (SPD) Individual boxes" at bounding box center [344, 442] width 11 height 11
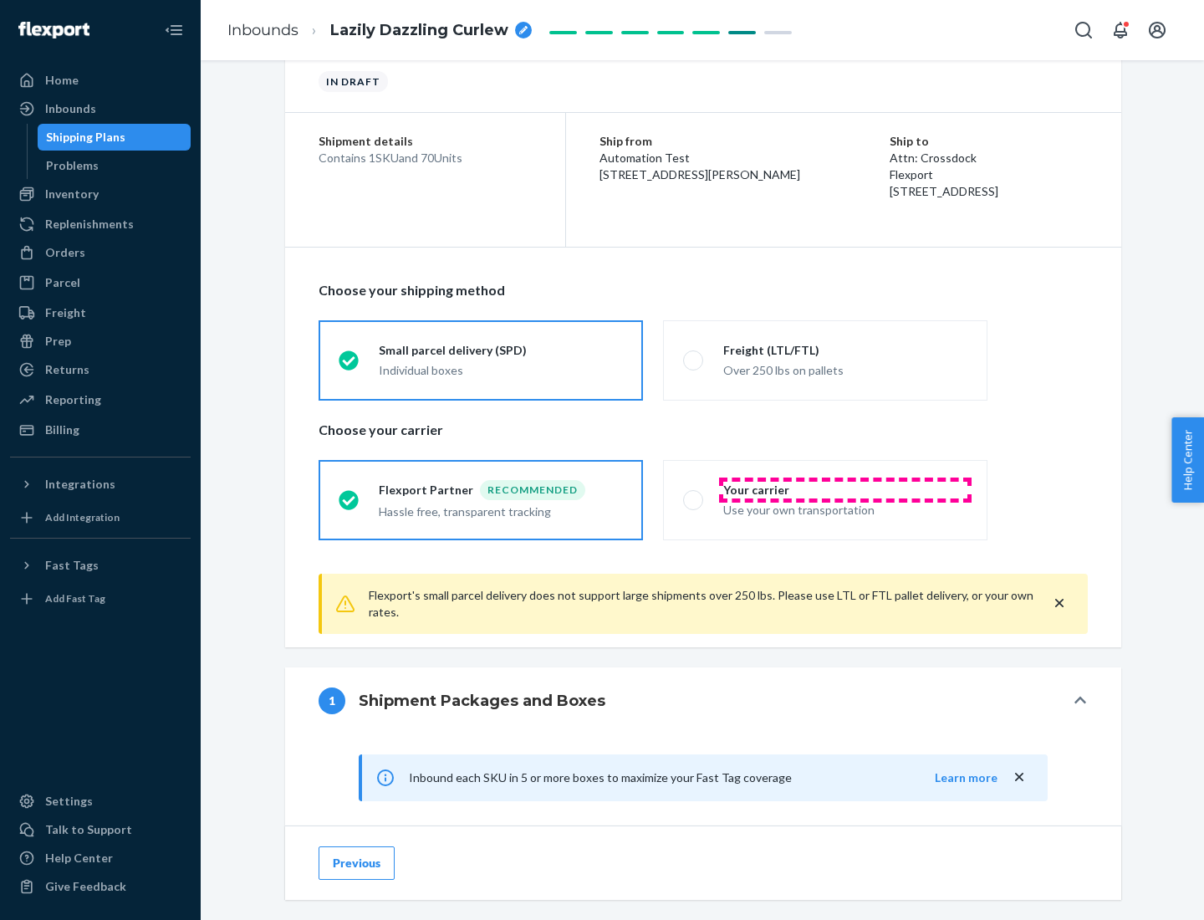
click at [845, 489] on div "Your carrier" at bounding box center [845, 490] width 244 height 17
click at [694, 494] on input "Your carrier Use your own transportation" at bounding box center [688, 499] width 11 height 11
radio input "true"
radio input "false"
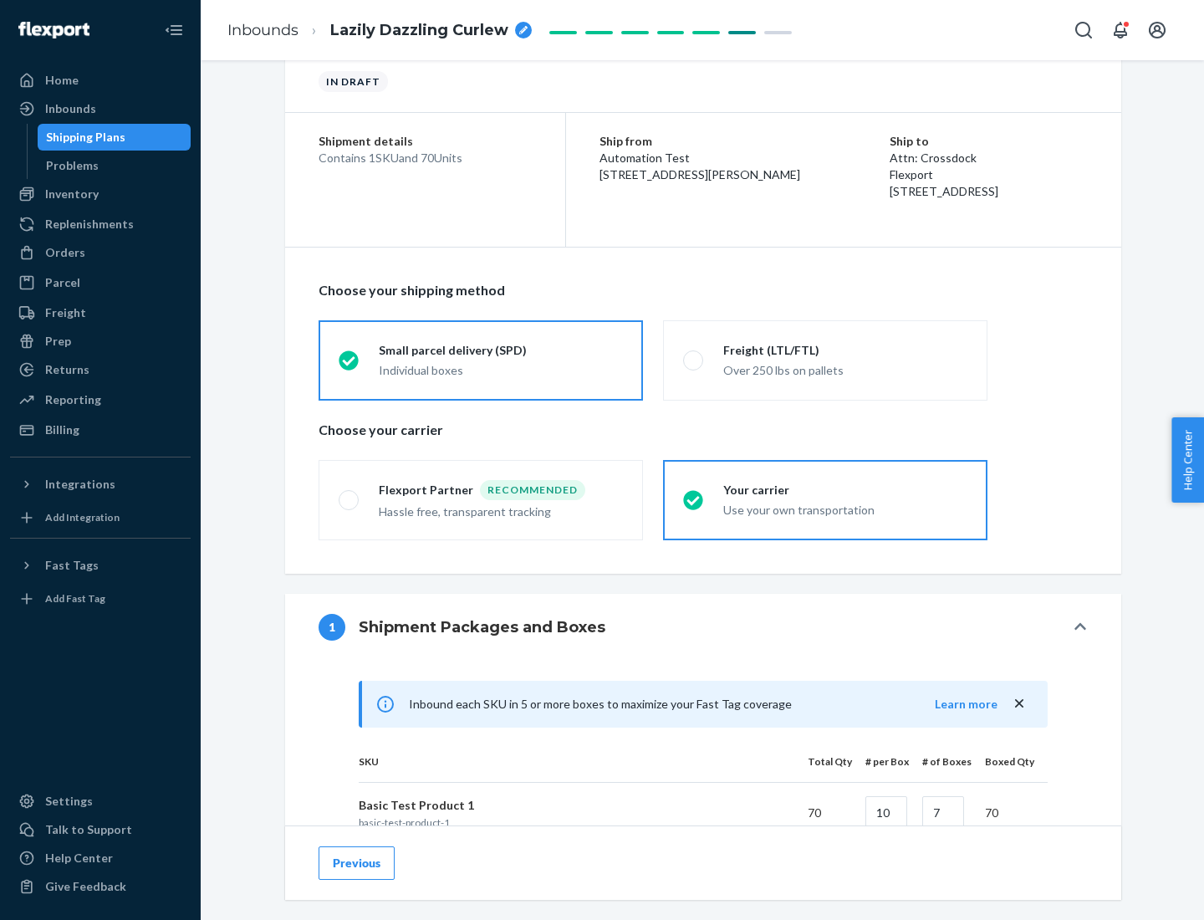
scroll to position [405, 0]
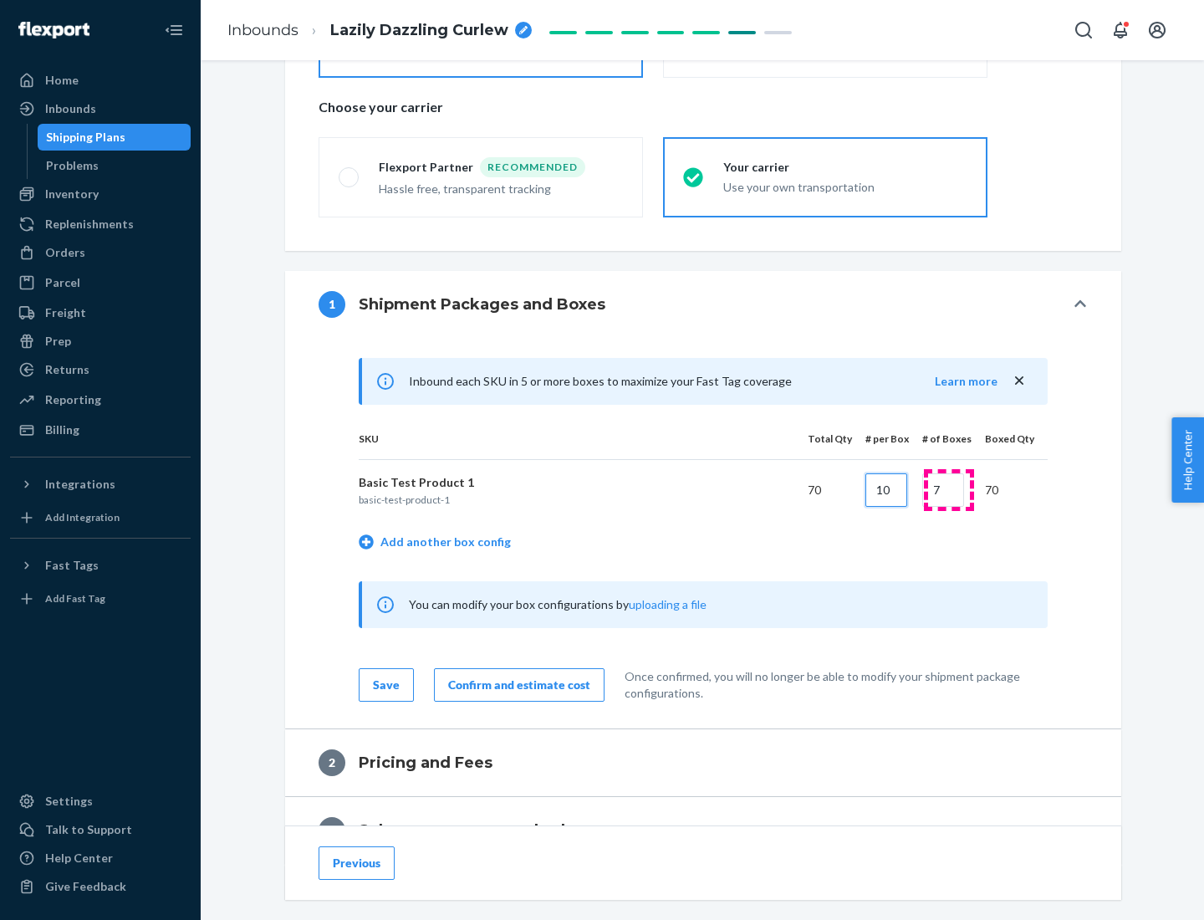
type input "10"
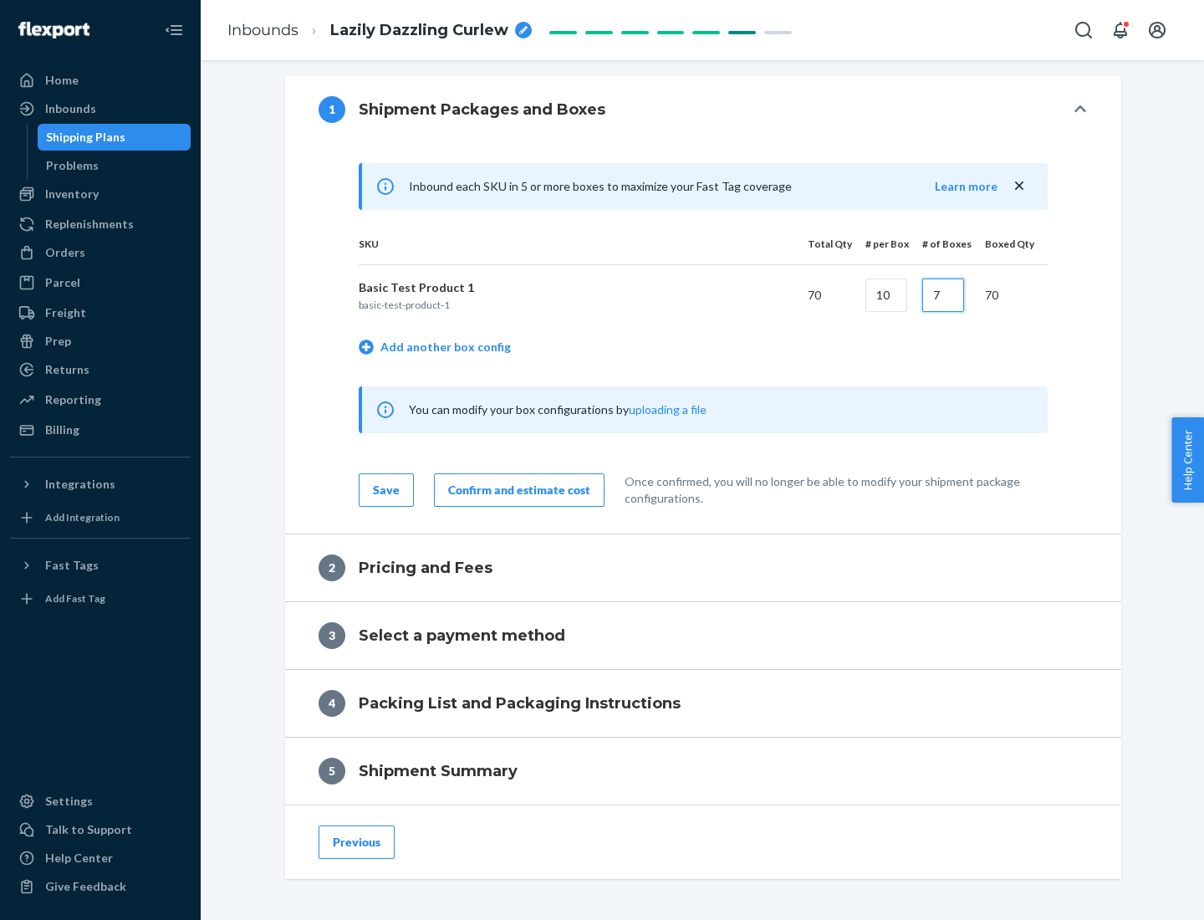
type input "7"
click at [516, 489] on div "Confirm and estimate cost" at bounding box center [519, 490] width 142 height 17
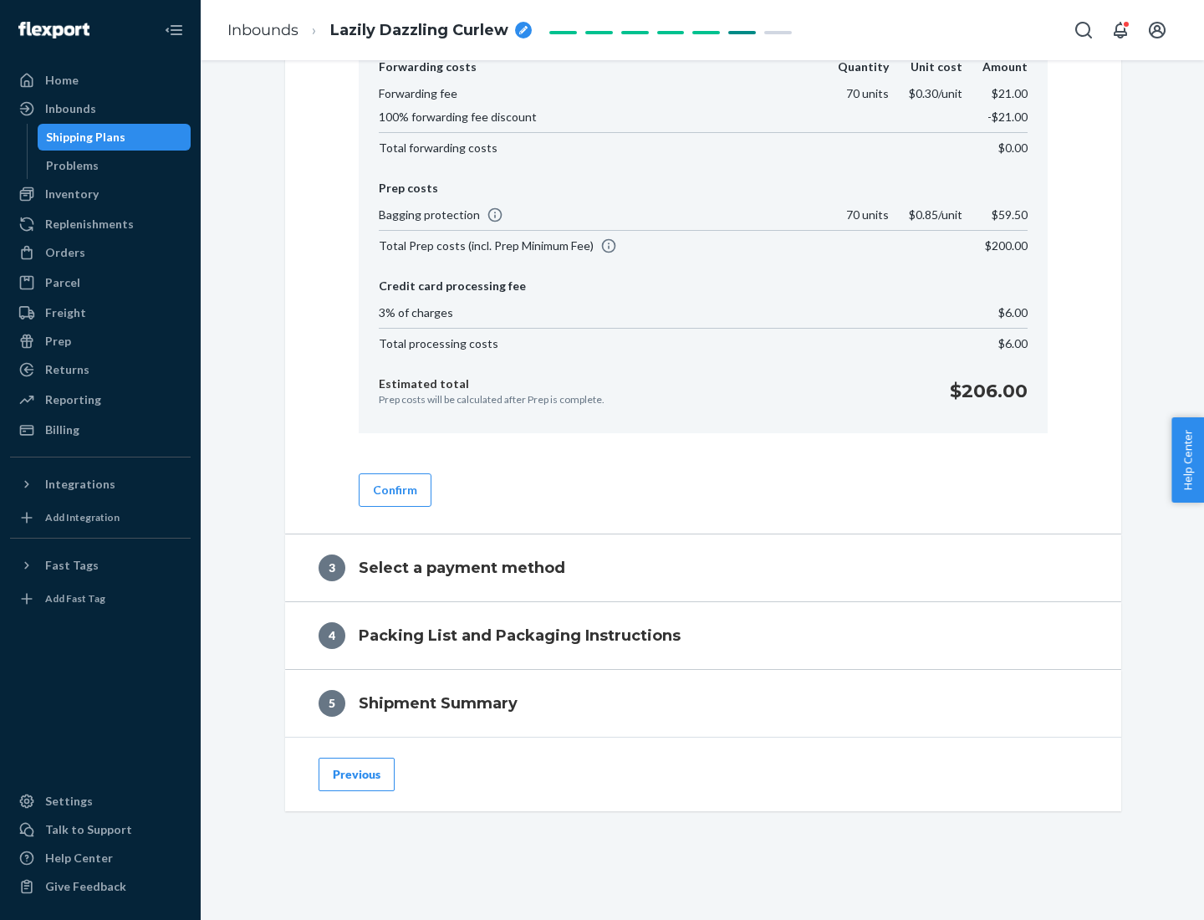
click at [394, 489] on button "Confirm" at bounding box center [395, 489] width 73 height 33
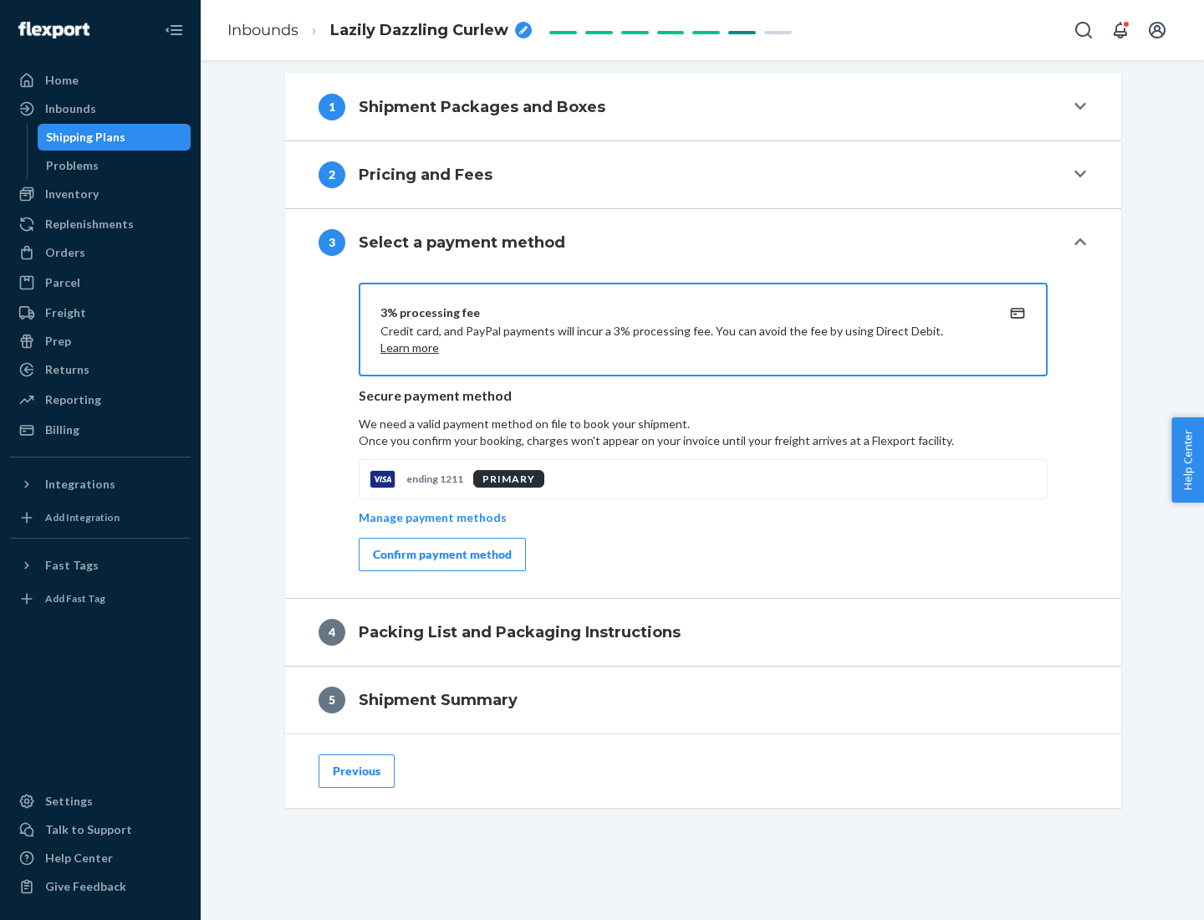
scroll to position [603, 0]
click at [441, 554] on div "Confirm payment method" at bounding box center [442, 554] width 139 height 17
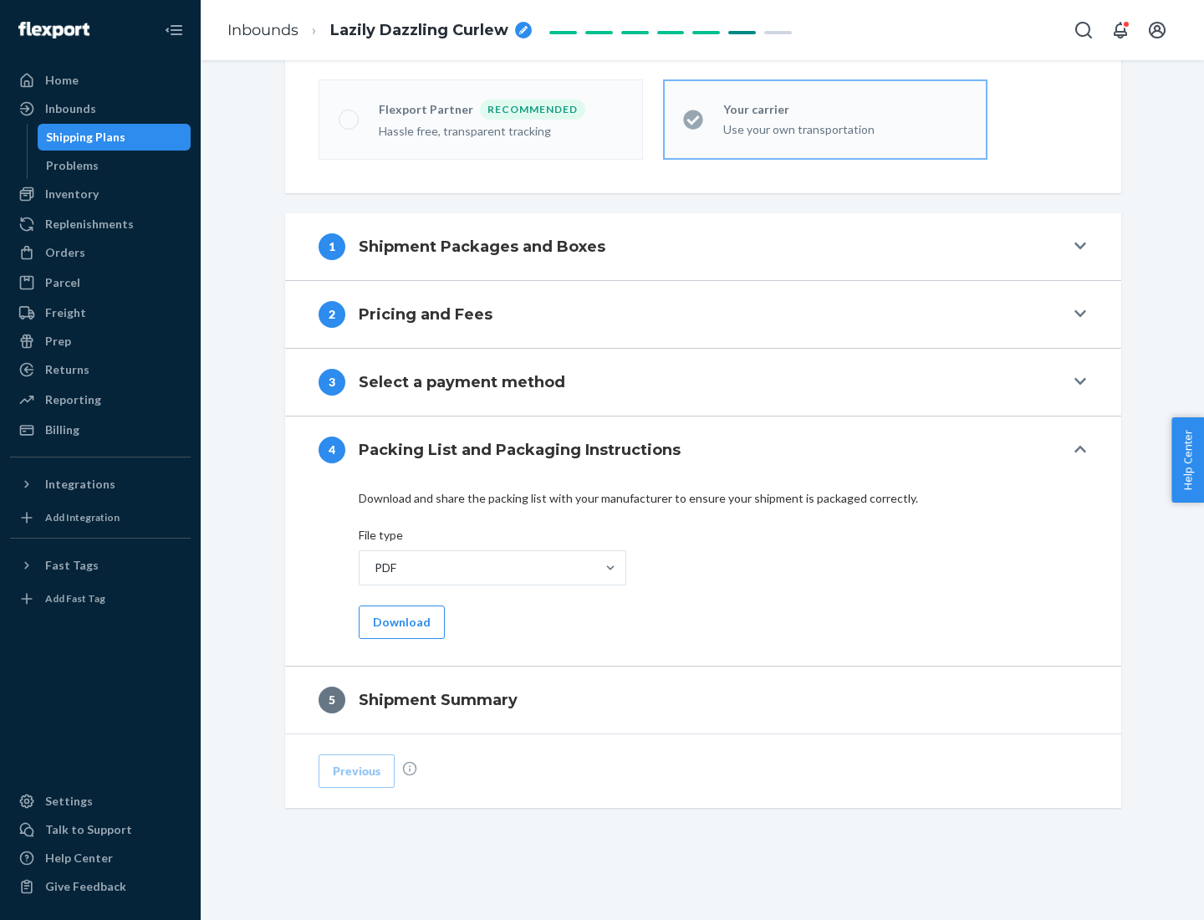
scroll to position [463, 0]
click at [400, 621] on button "Download" at bounding box center [402, 621] width 86 height 33
